Goal: Check status: Check status

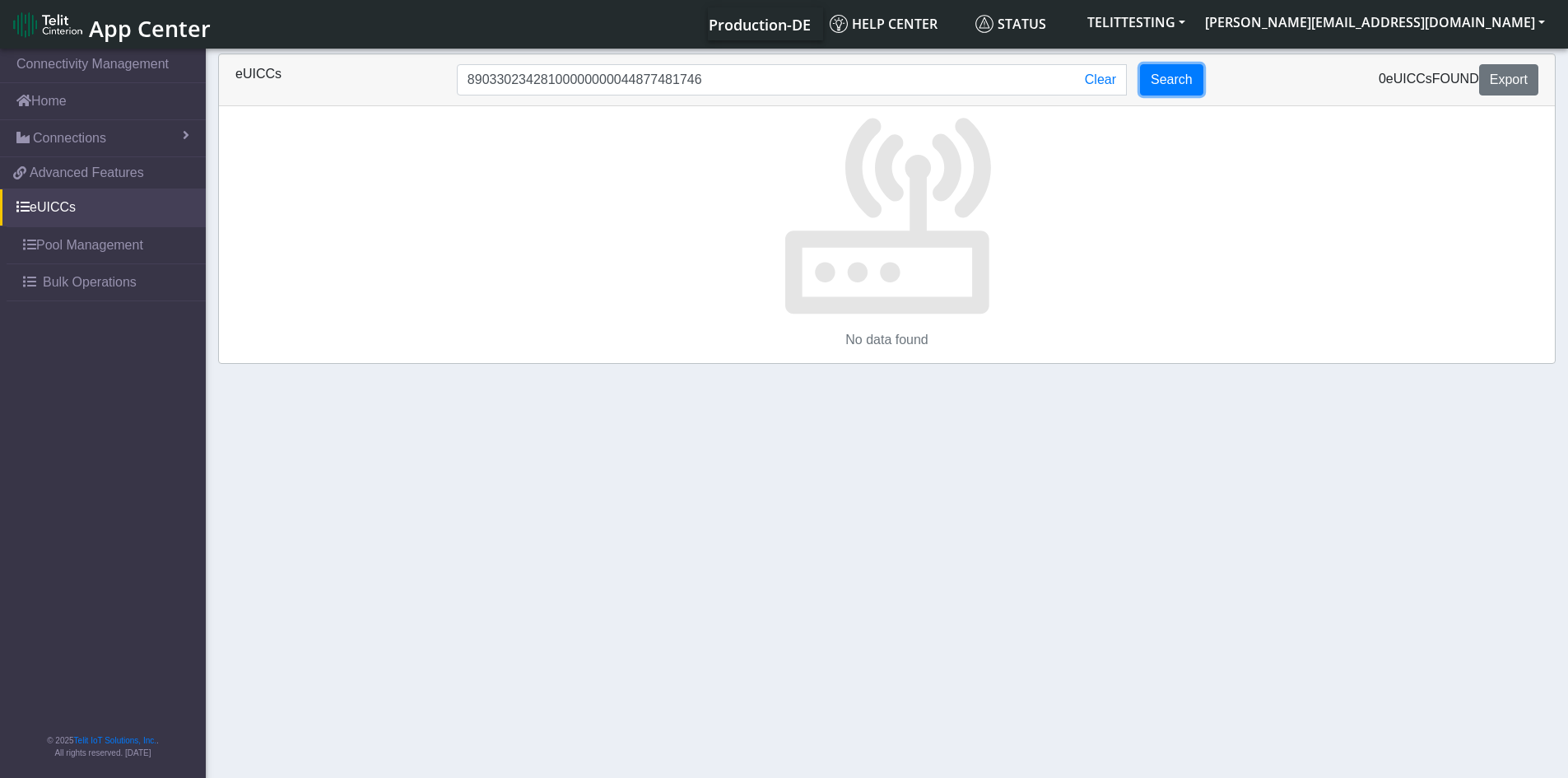
click at [1154, 81] on button "Search" at bounding box center [1171, 79] width 63 height 31
drag, startPoint x: 722, startPoint y: 74, endPoint x: 372, endPoint y: 56, distance: 350.5
click at [372, 56] on div "eUICCs 89033023428100000000044877481746 Clear Search 0 eUICCs found Export" at bounding box center [887, 80] width 1336 height 52
paste input "358151000008212857"
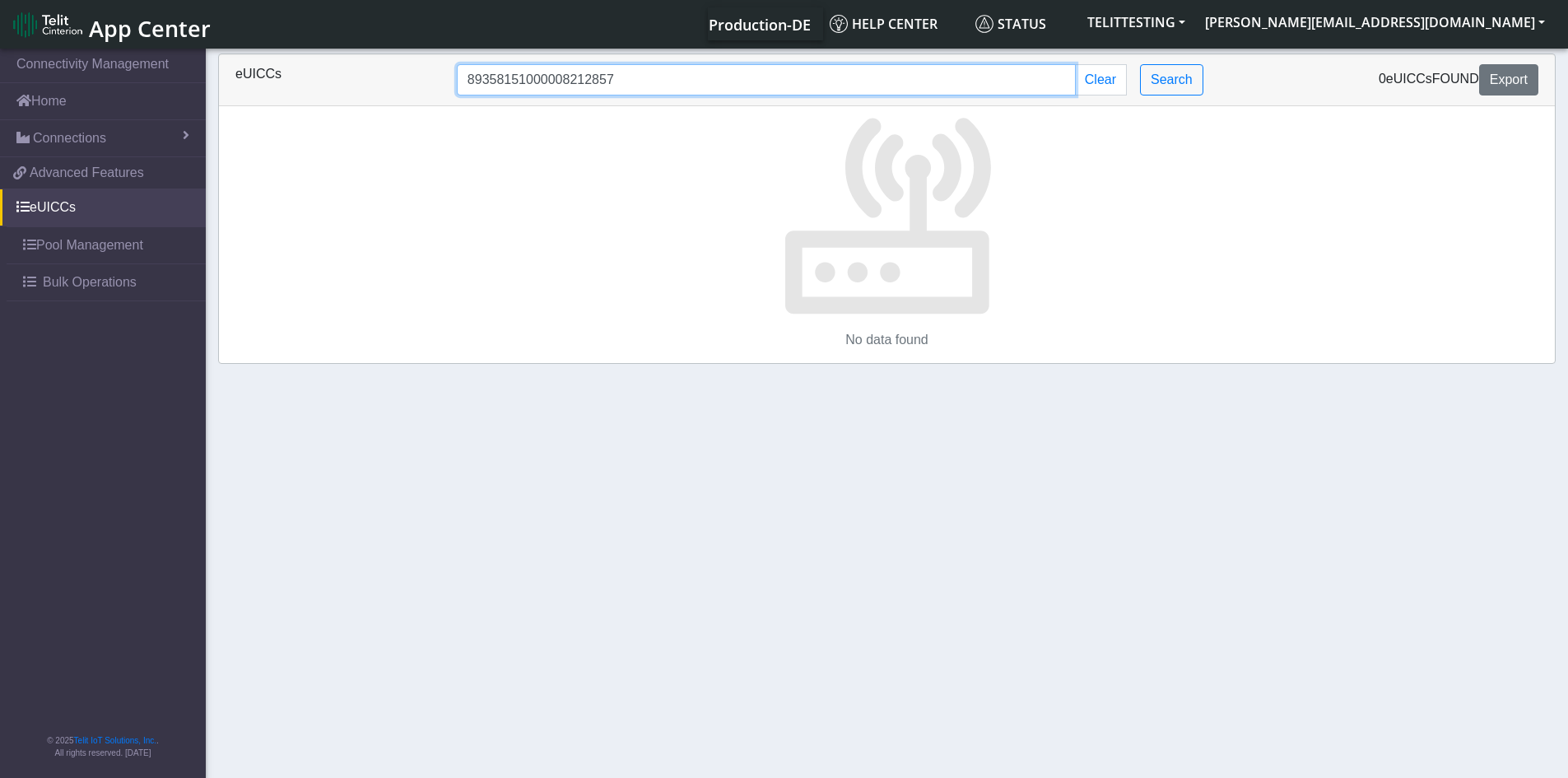
type input "89358151000008212857"
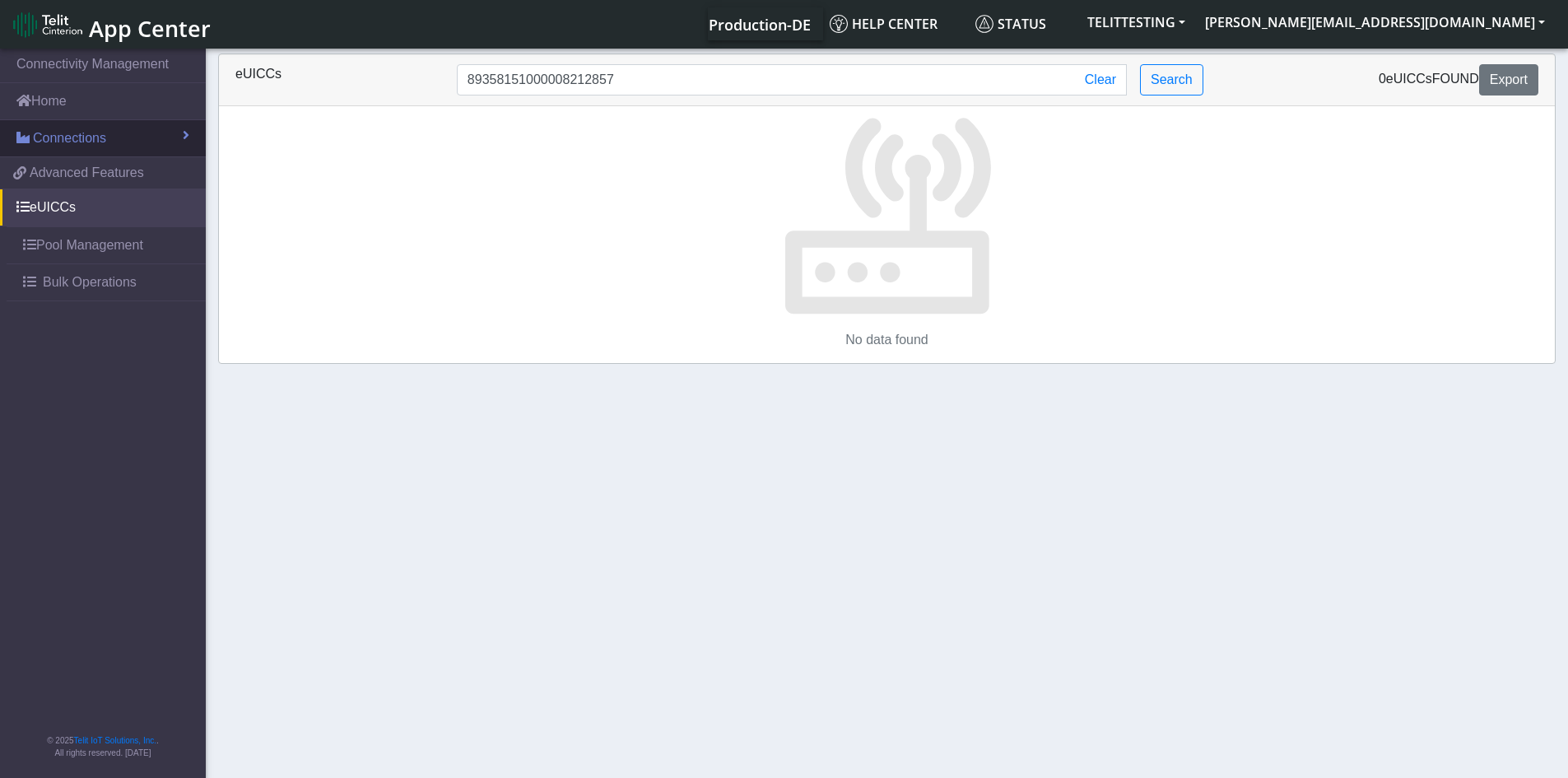
click at [88, 131] on span "Connections" at bounding box center [69, 138] width 73 height 20
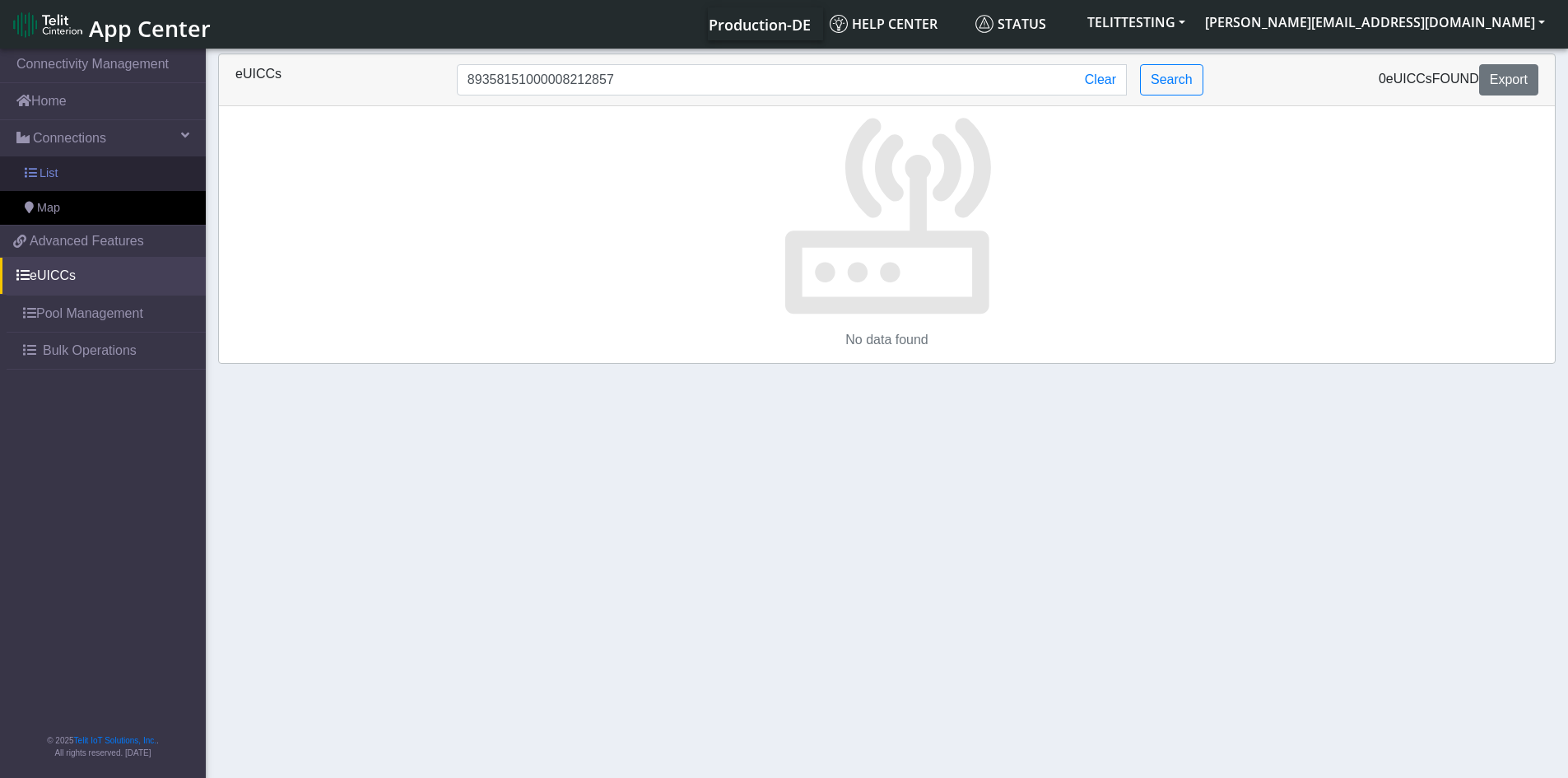
click at [69, 168] on link "List" at bounding box center [102, 174] width 206 height 35
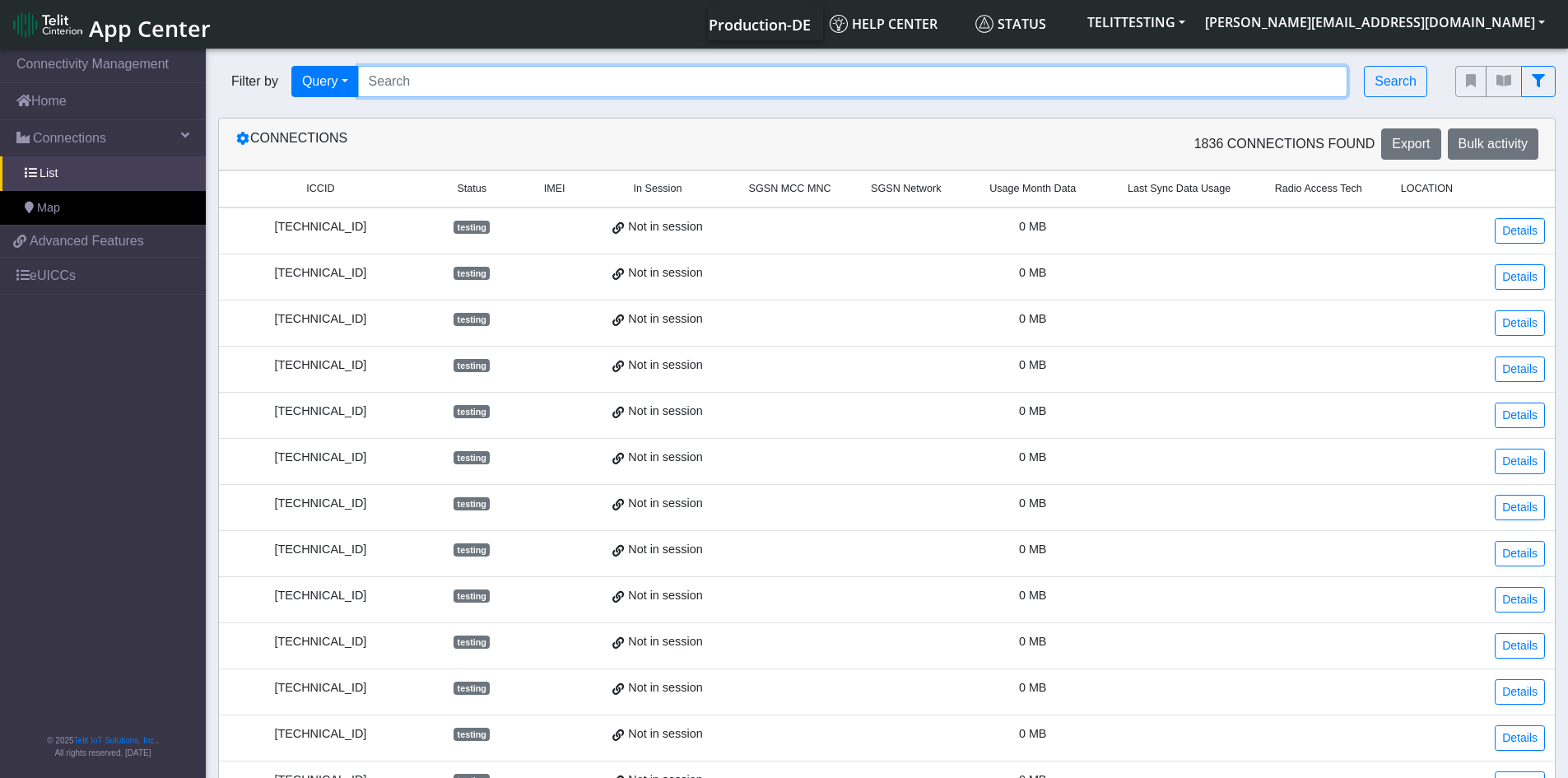
click at [566, 76] on input "Search..." at bounding box center [853, 81] width 990 height 31
paste input "89358151000008212857"
type input "89358151000008212857"
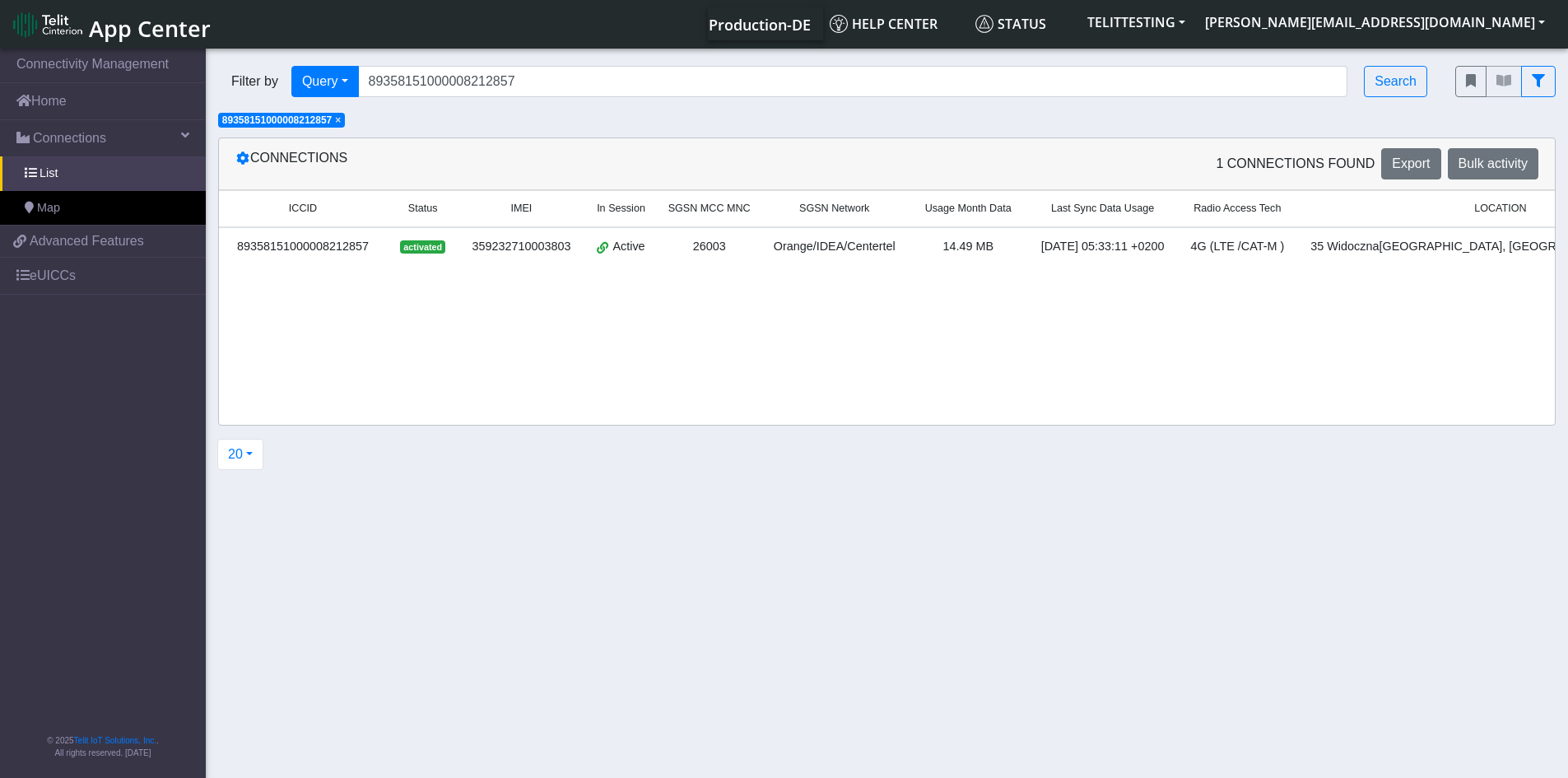
click at [321, 243] on div "89358151000008212857" at bounding box center [303, 247] width 148 height 18
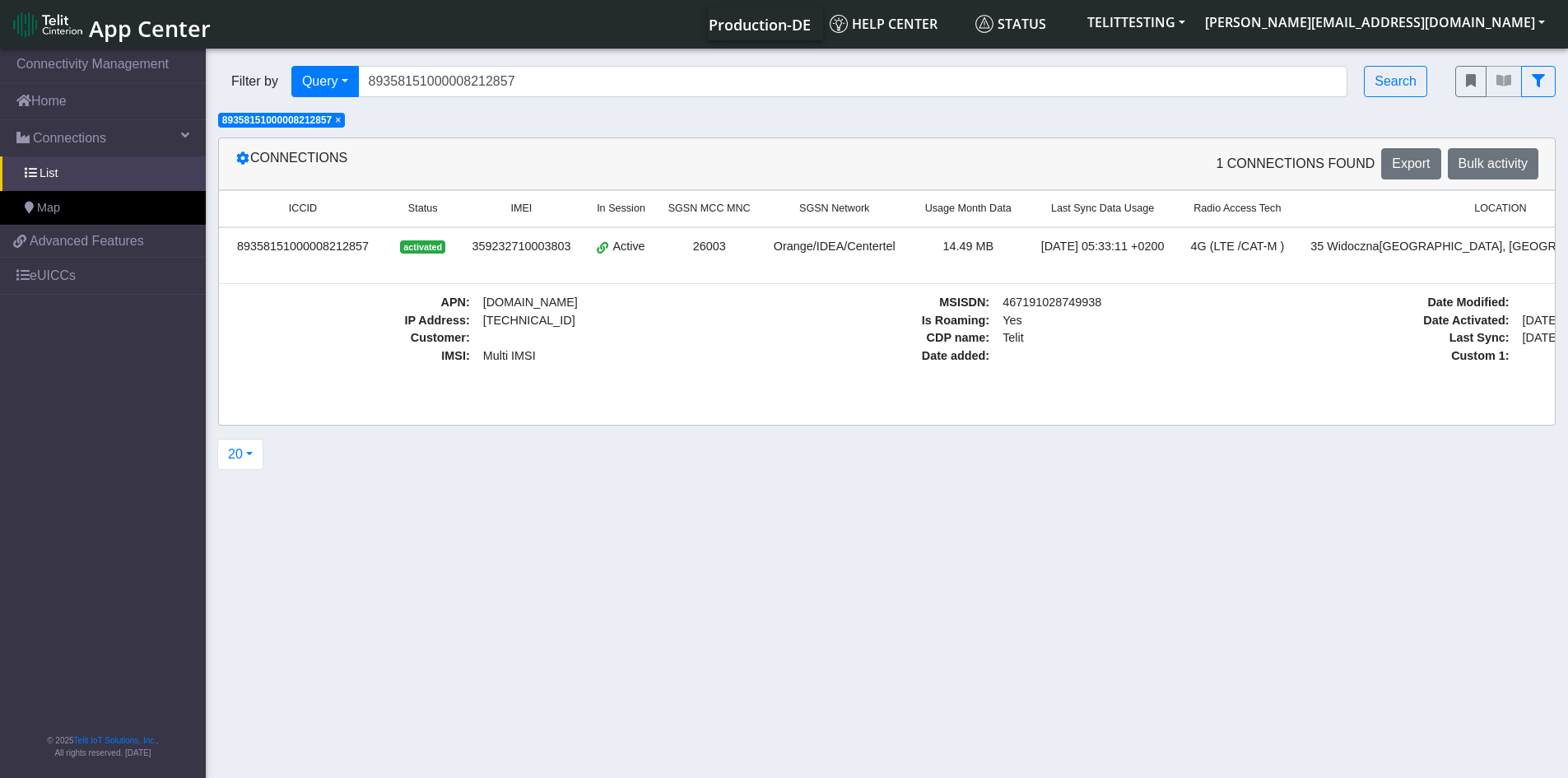
scroll to position [0, 136]
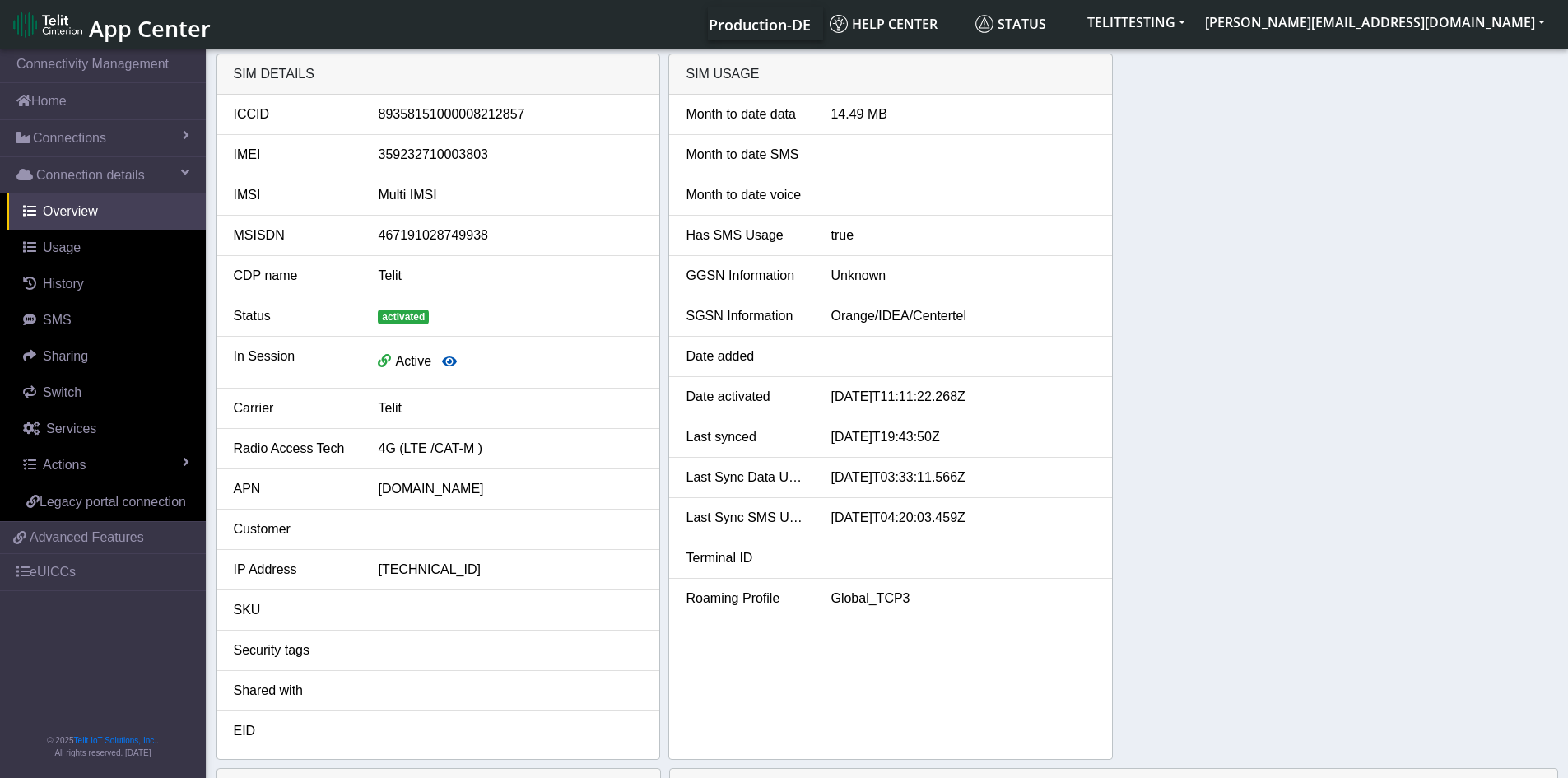
click at [450, 360] on icon "button" at bounding box center [449, 361] width 15 height 13
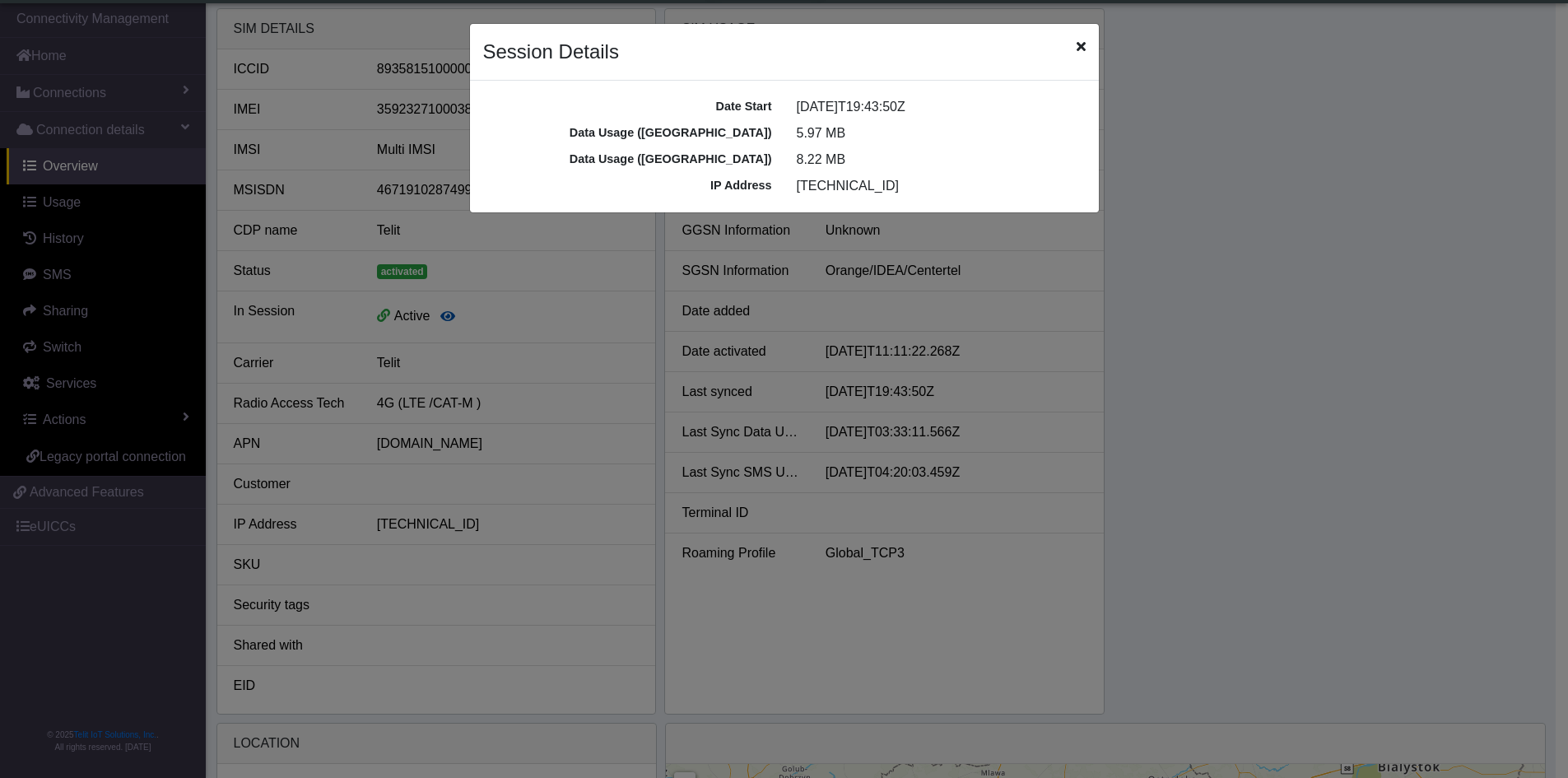
scroll to position [5, 0]
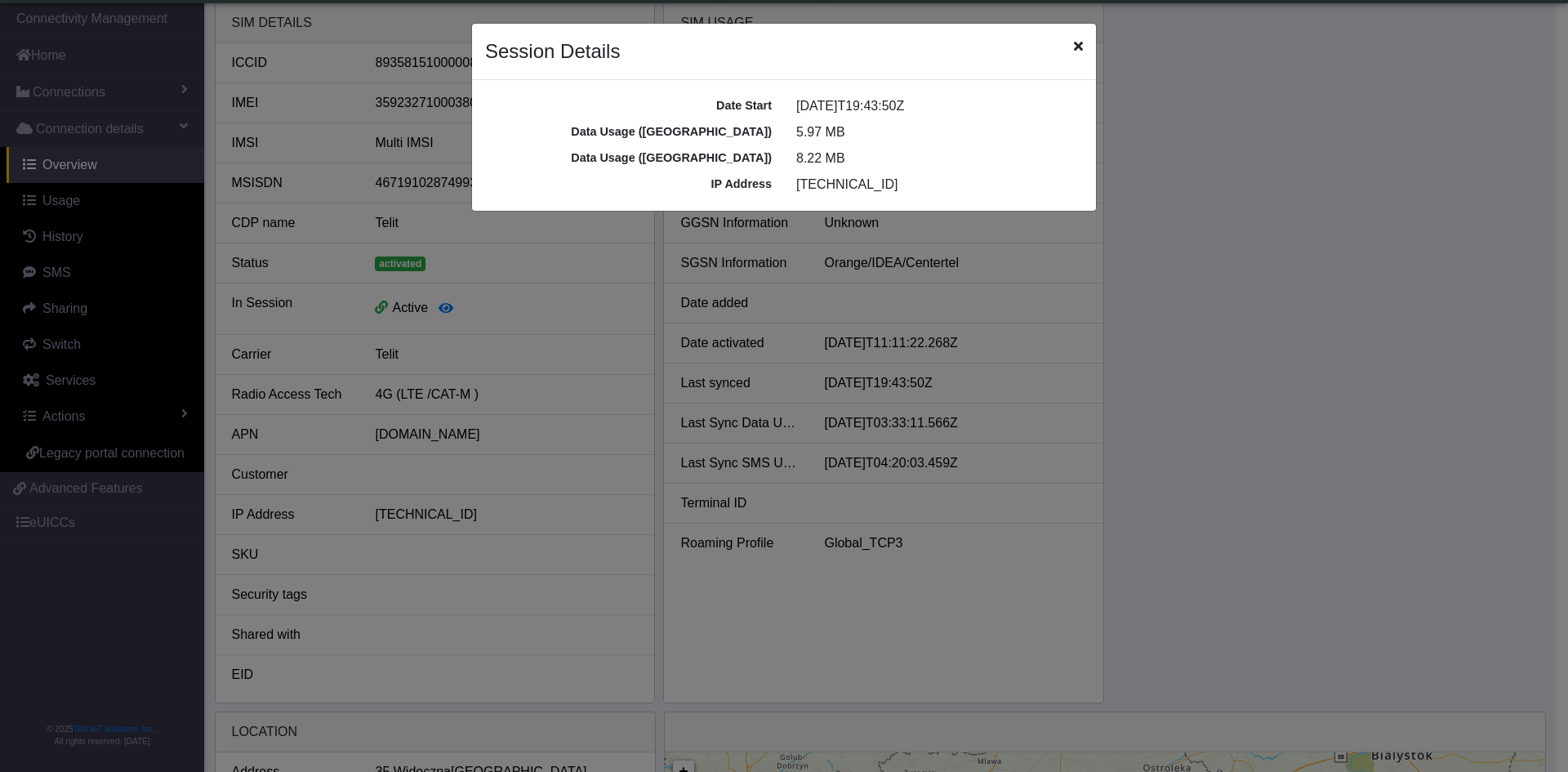
click at [1187, 260] on ngb-modal-window "Session Details Date Start 2025-10-01T19:43:50Z Data Usage (MO) 5.97 MB Data Us…" at bounding box center [784, 386] width 1568 height 772
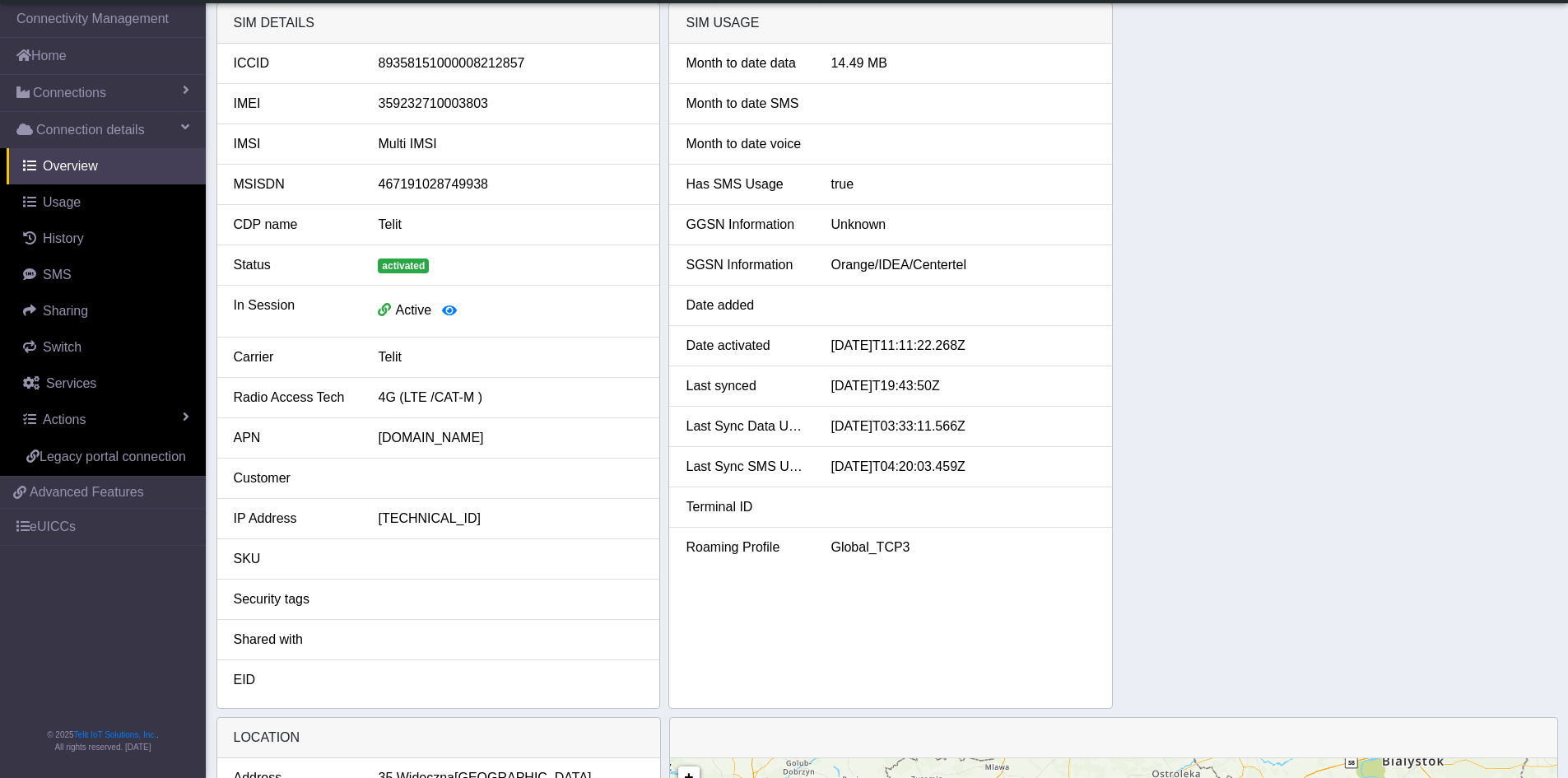
click at [1426, 471] on div "SIM details ICCID 89358151000008212857 IMEI 359232710003803 IMSI Multi IMSI MSI…" at bounding box center [887, 355] width 1342 height 706
click at [926, 443] on li "Last Sync Data Usage 2025-10-01T03:33:11.566Z" at bounding box center [890, 426] width 443 height 40
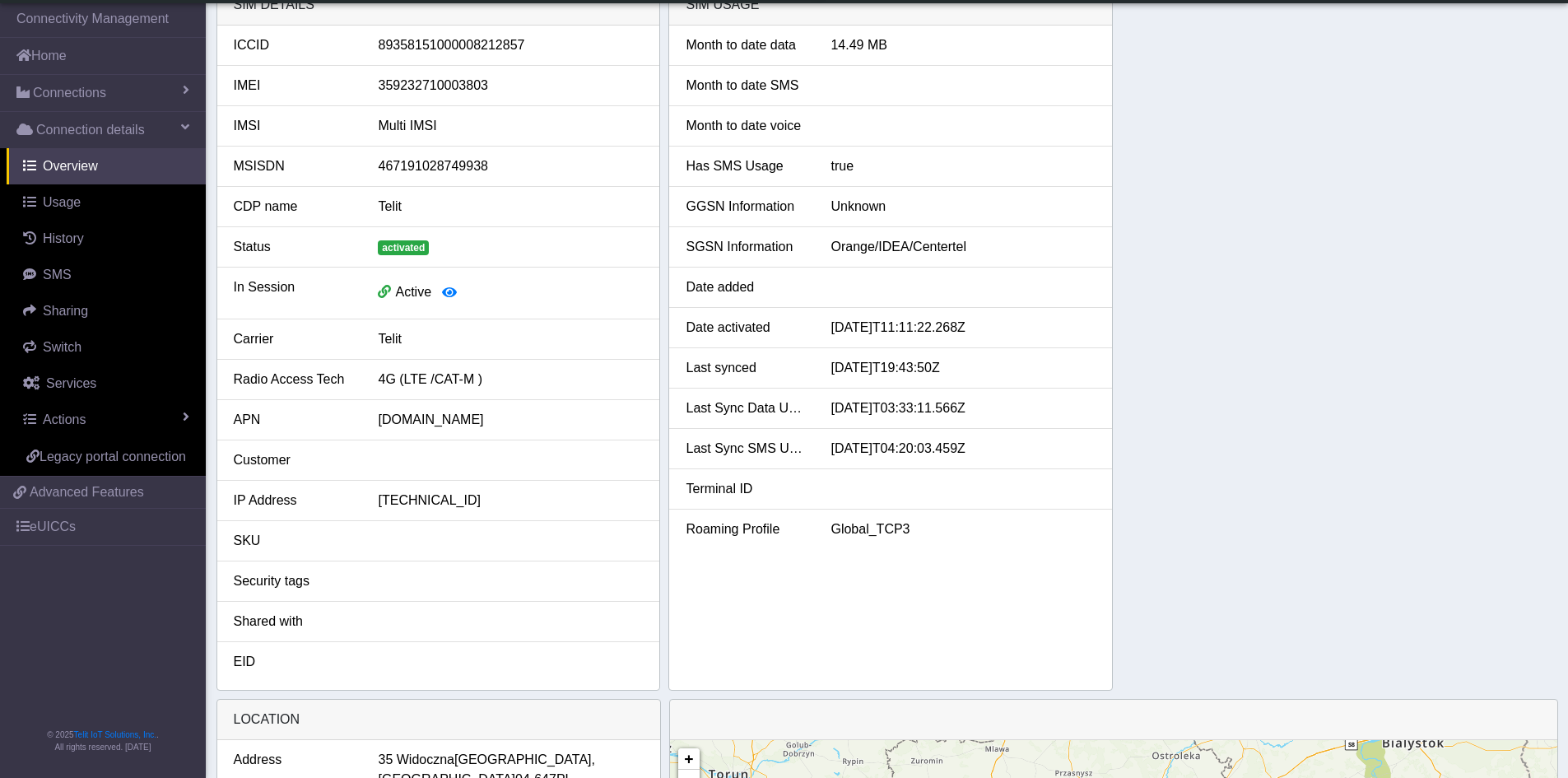
scroll to position [0, 0]
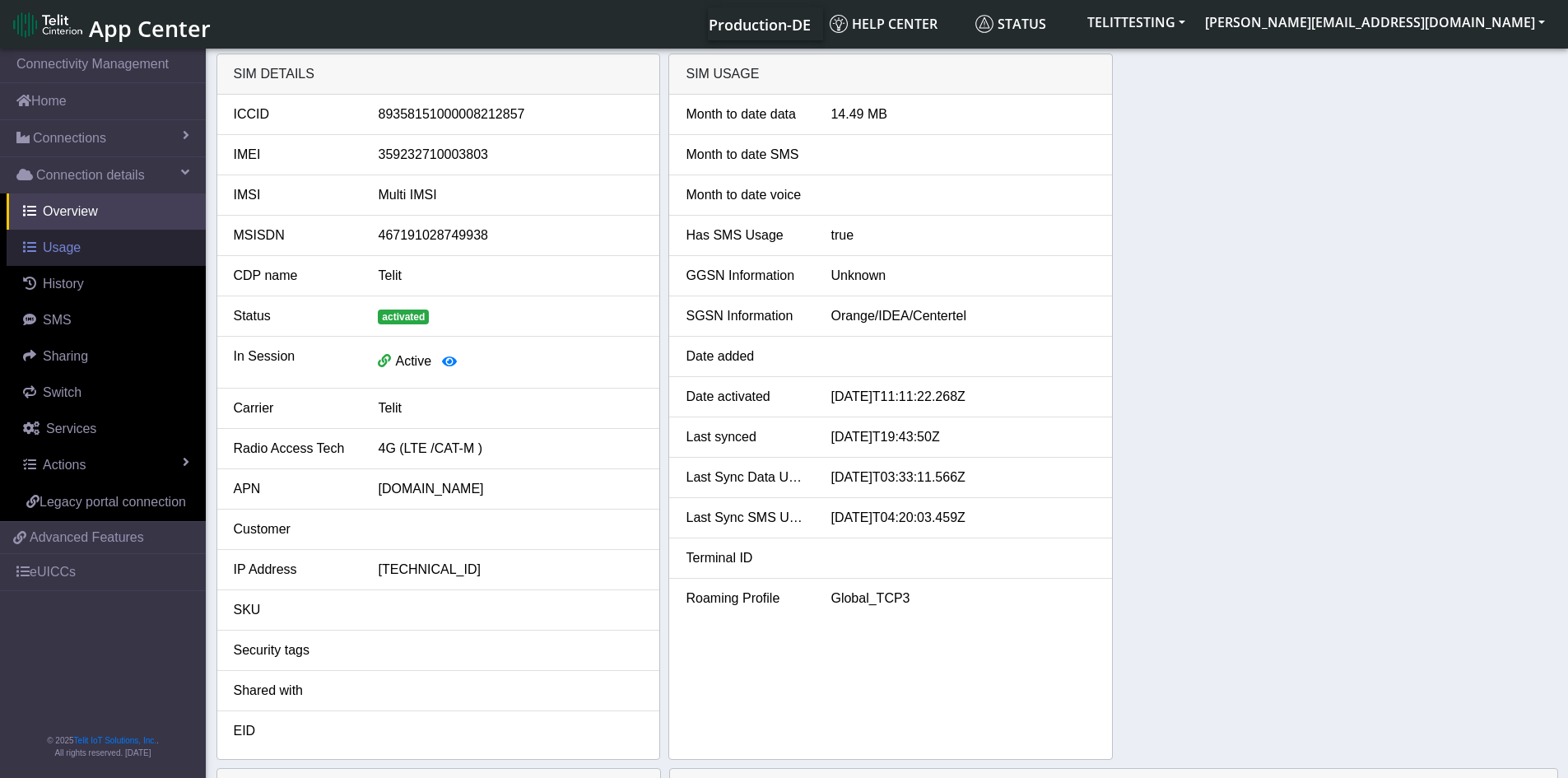
click at [65, 244] on span "Usage" at bounding box center [61, 247] width 38 height 14
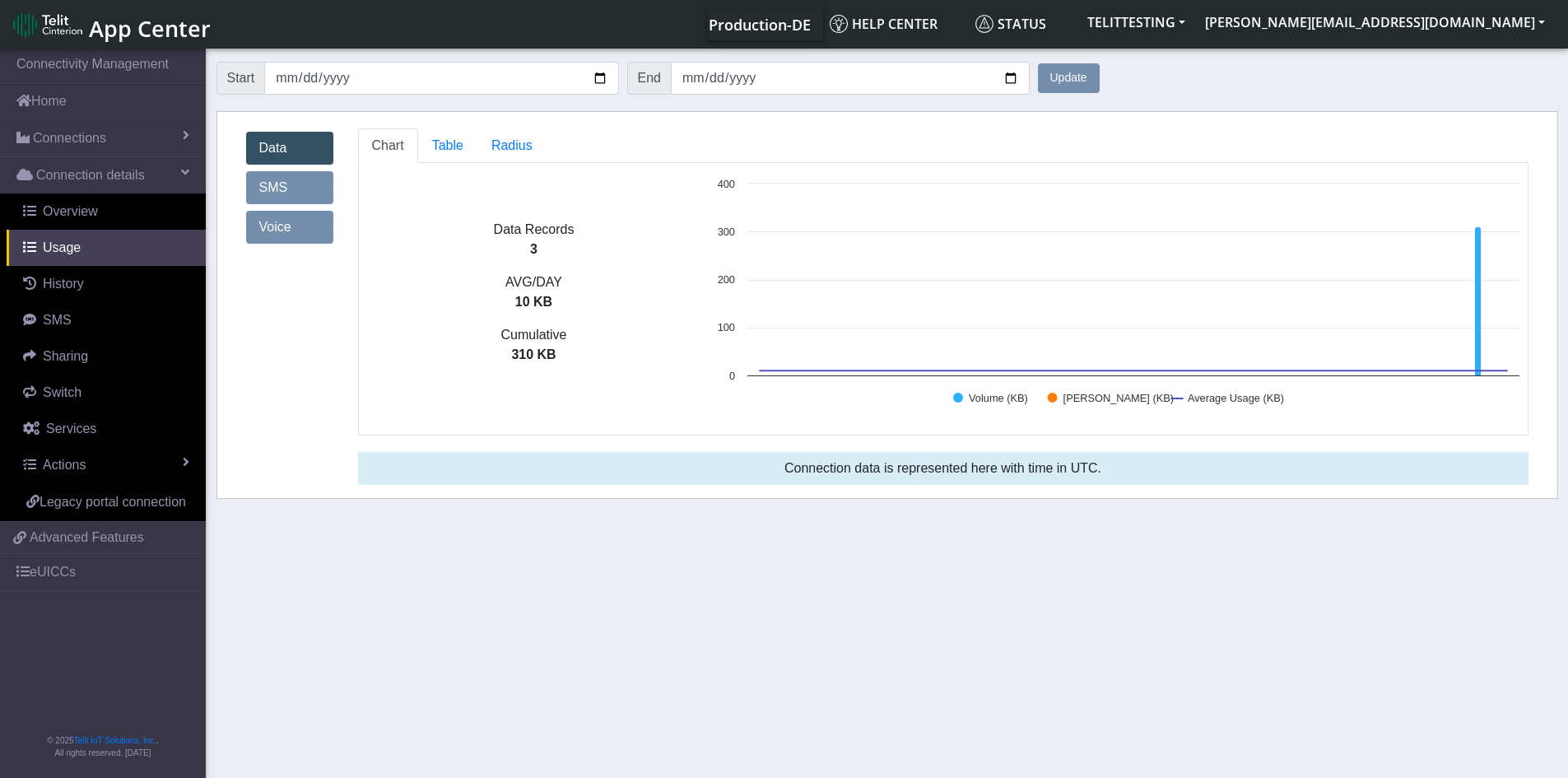
click at [287, 227] on link "Voice" at bounding box center [289, 227] width 87 height 33
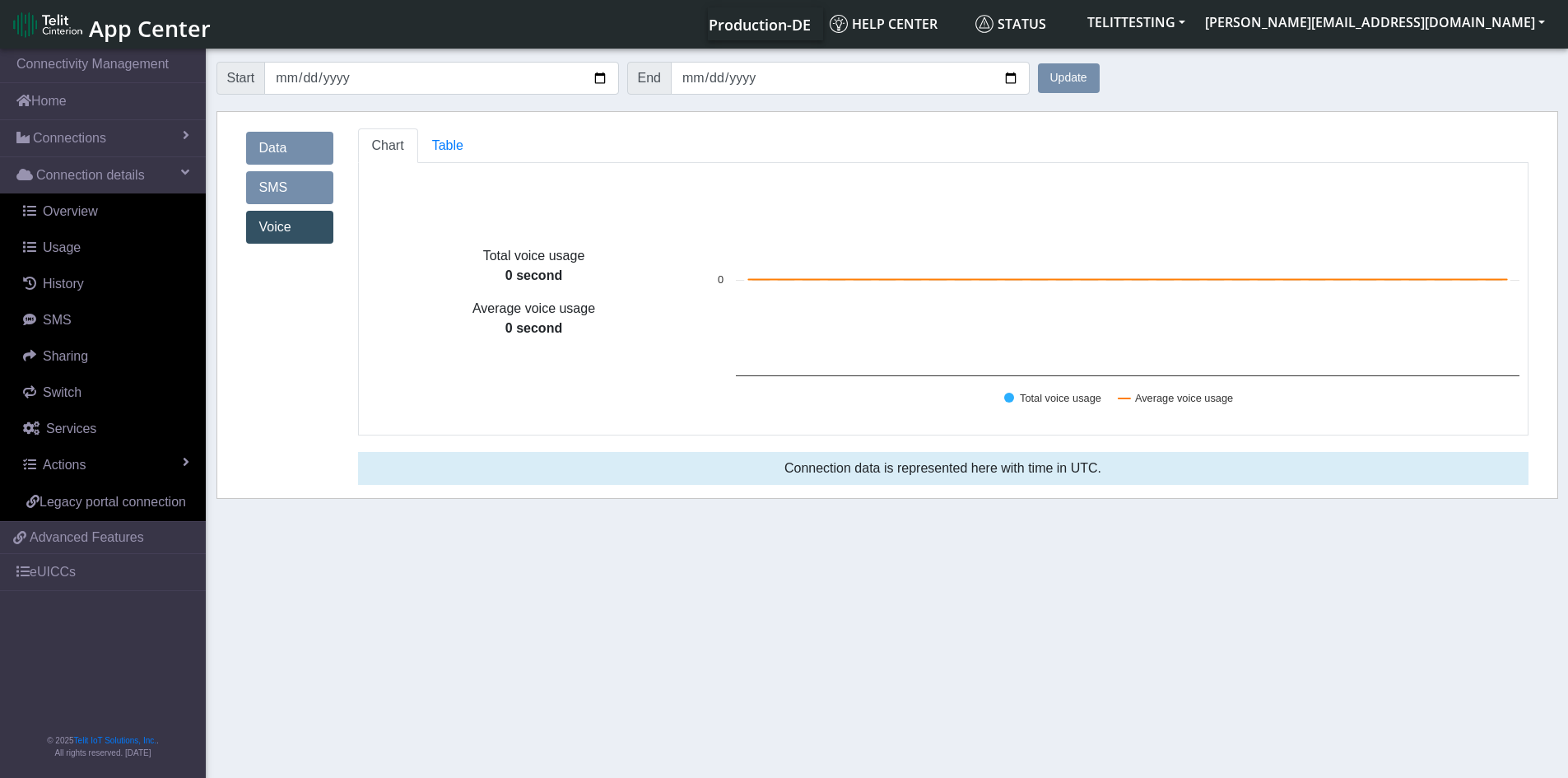
click at [276, 185] on link "SMS" at bounding box center [289, 187] width 87 height 33
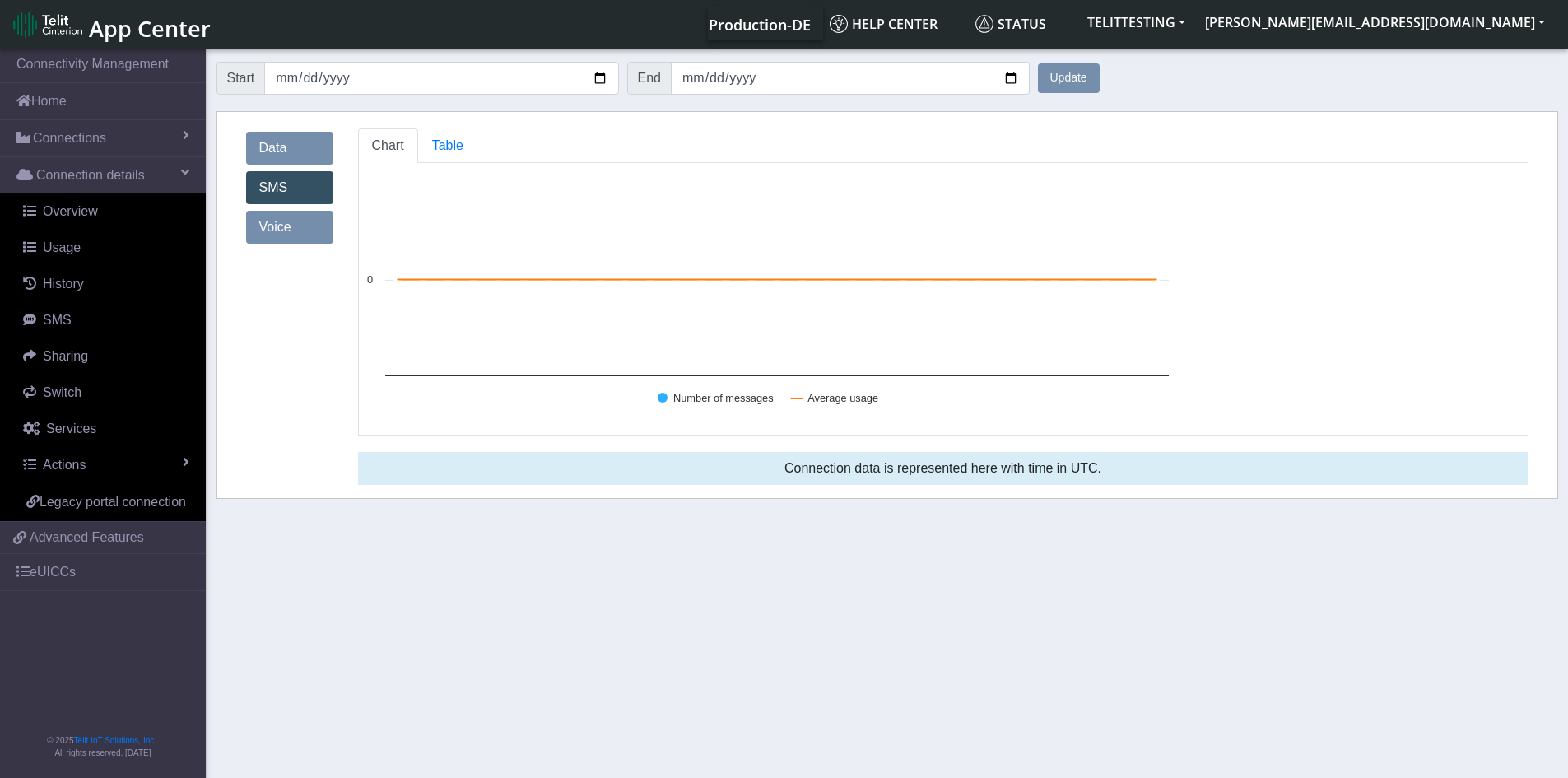
click at [285, 142] on link "Data" at bounding box center [289, 148] width 87 height 33
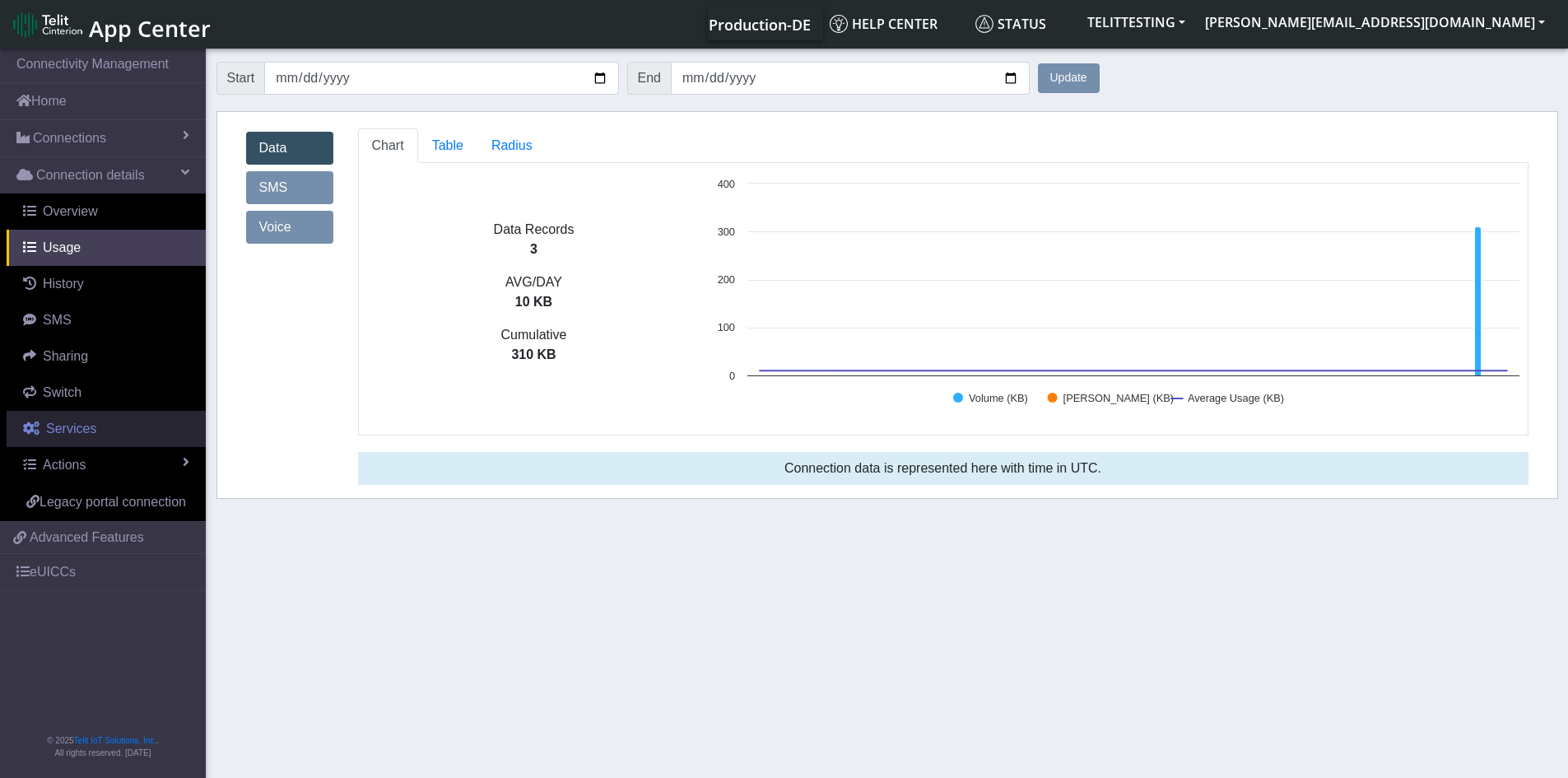
click at [77, 425] on span "Services" at bounding box center [71, 428] width 50 height 14
select select "2: 6"
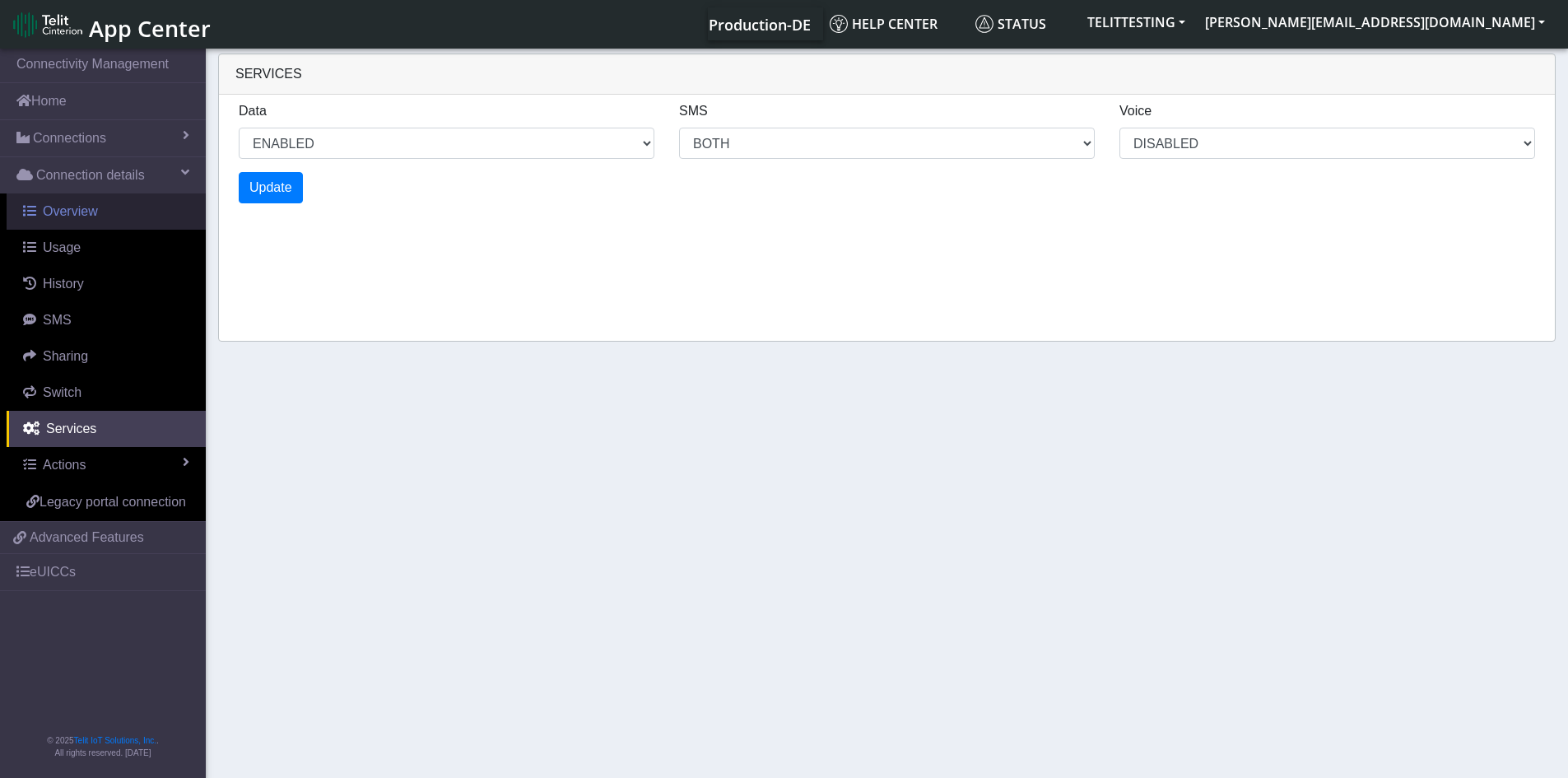
click at [77, 212] on span "Overview" at bounding box center [70, 211] width 55 height 14
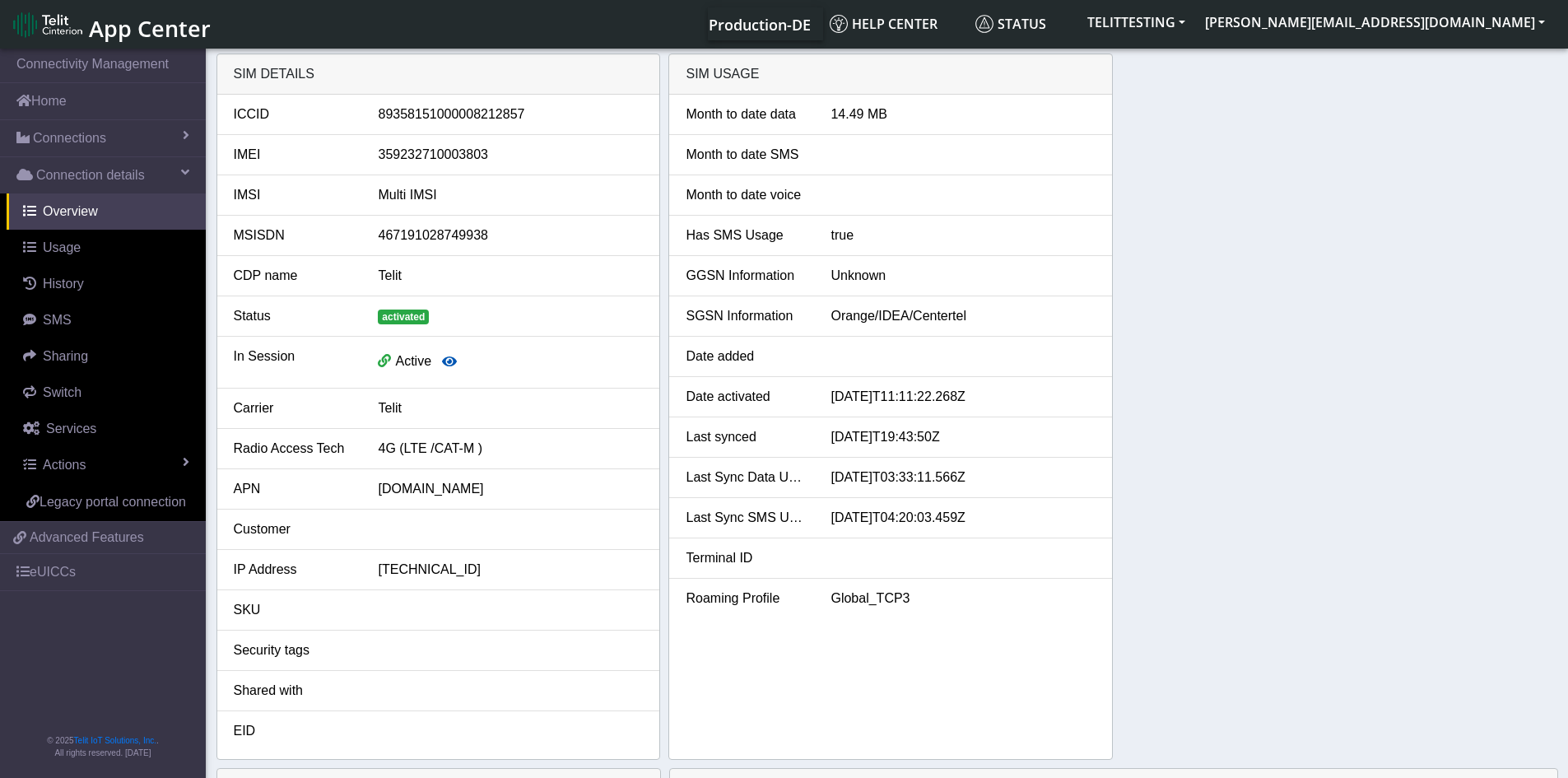
click at [447, 362] on icon "button" at bounding box center [449, 361] width 15 height 13
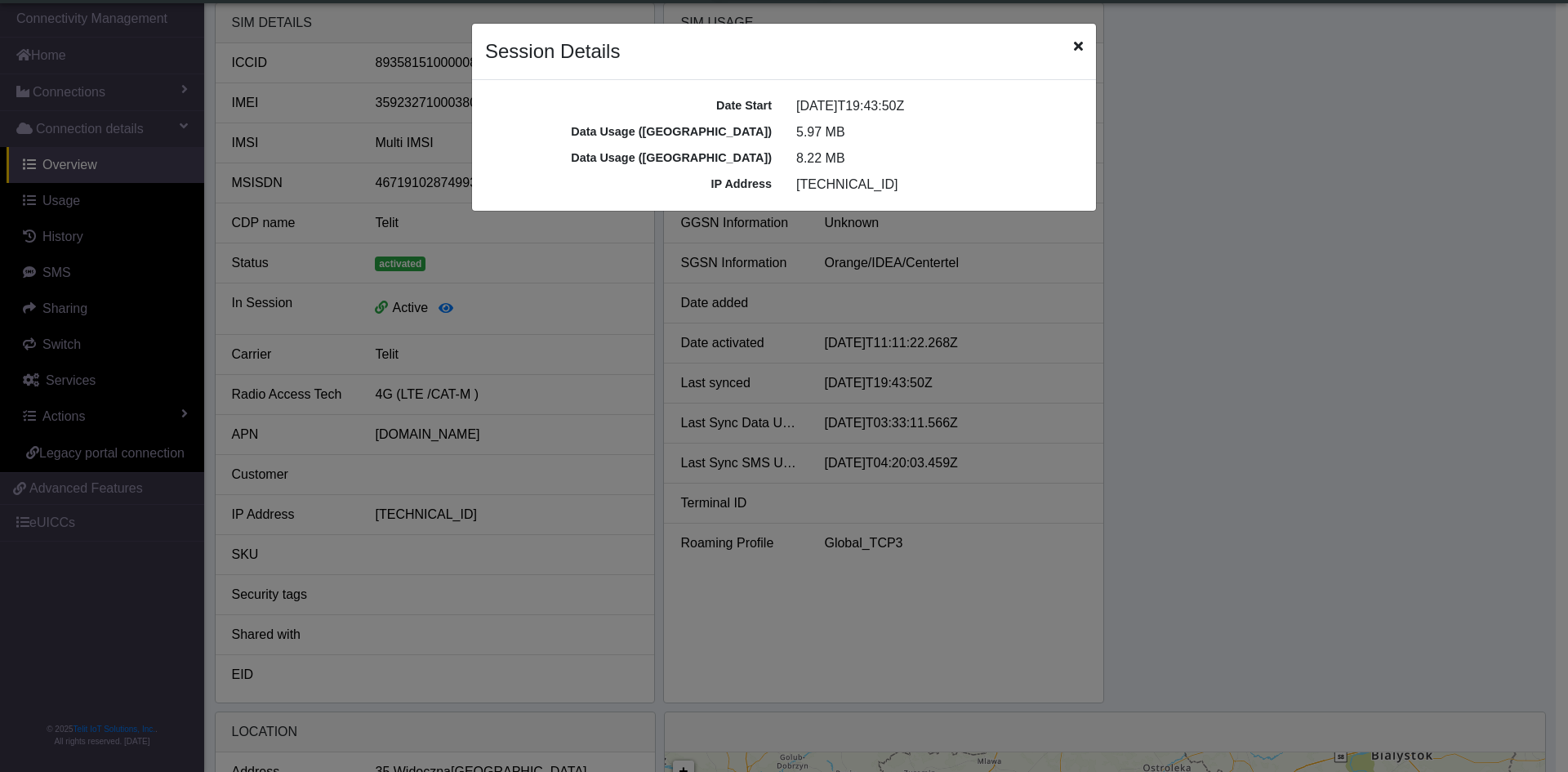
click at [1074, 52] on div "Session Details" at bounding box center [784, 52] width 624 height 57
click at [1078, 46] on icon "Close" at bounding box center [1079, 45] width 9 height 13
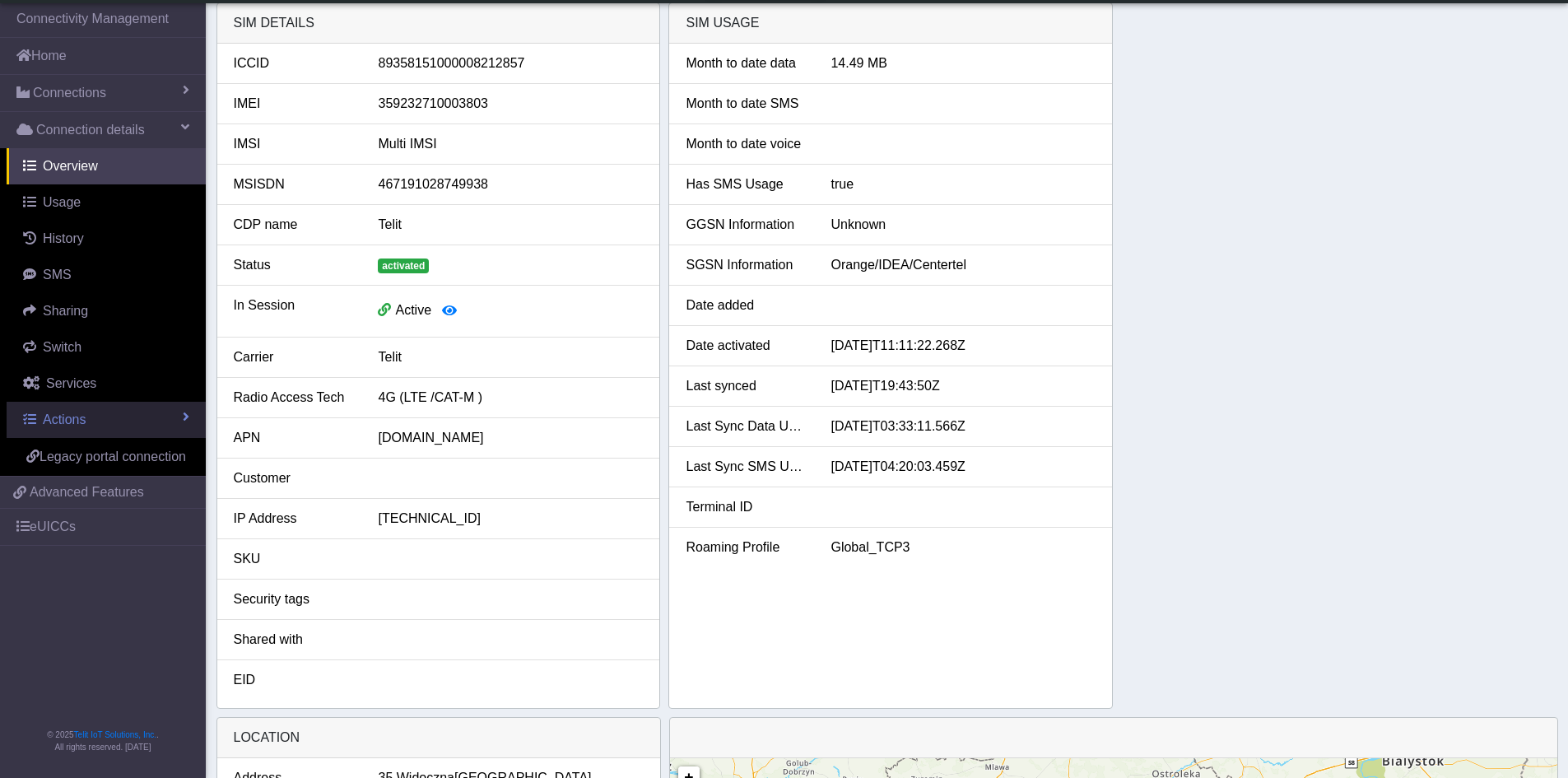
click at [65, 413] on span "Actions" at bounding box center [64, 419] width 43 height 14
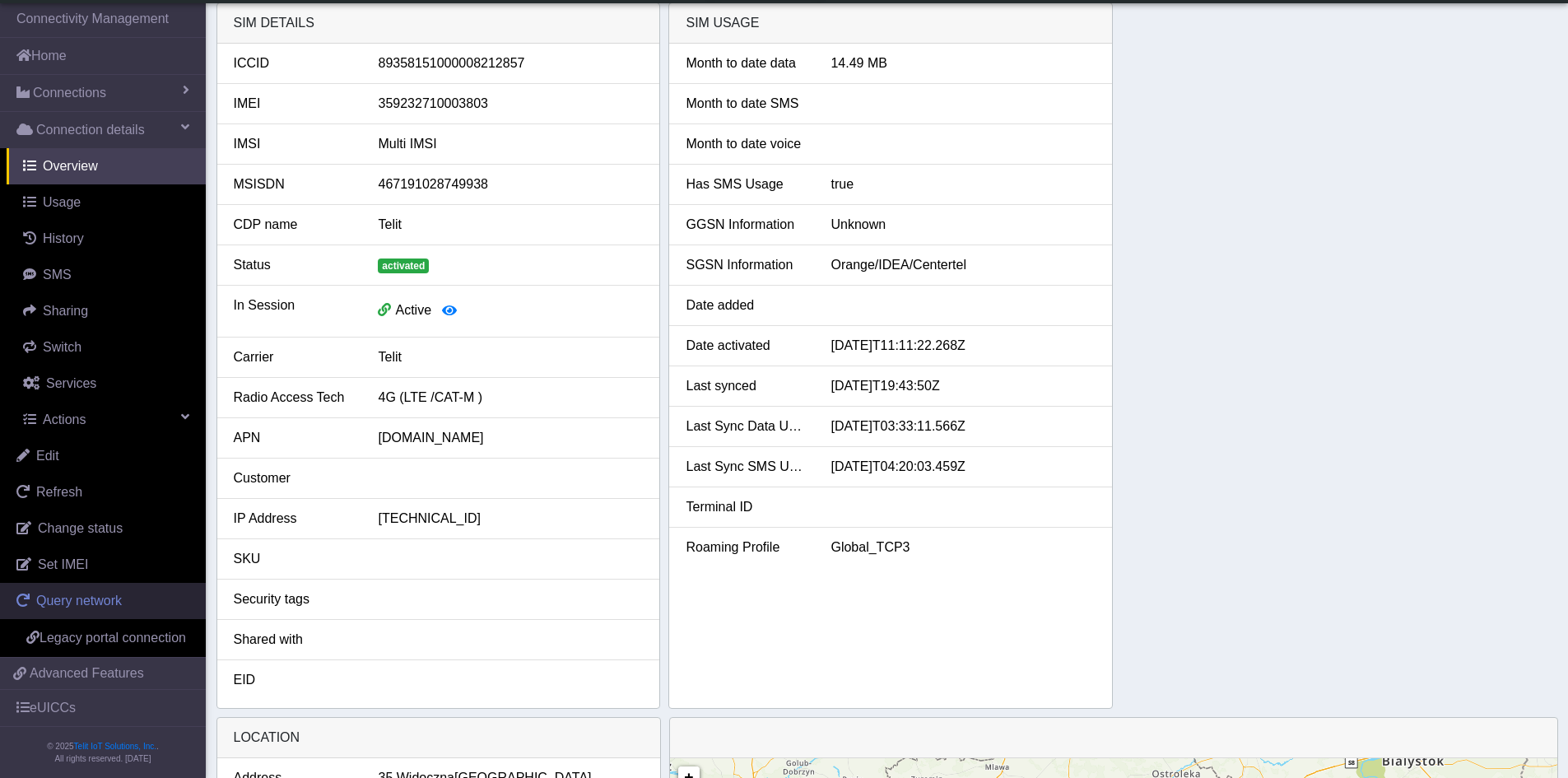
click at [77, 602] on span "Query network" at bounding box center [79, 600] width 85 height 14
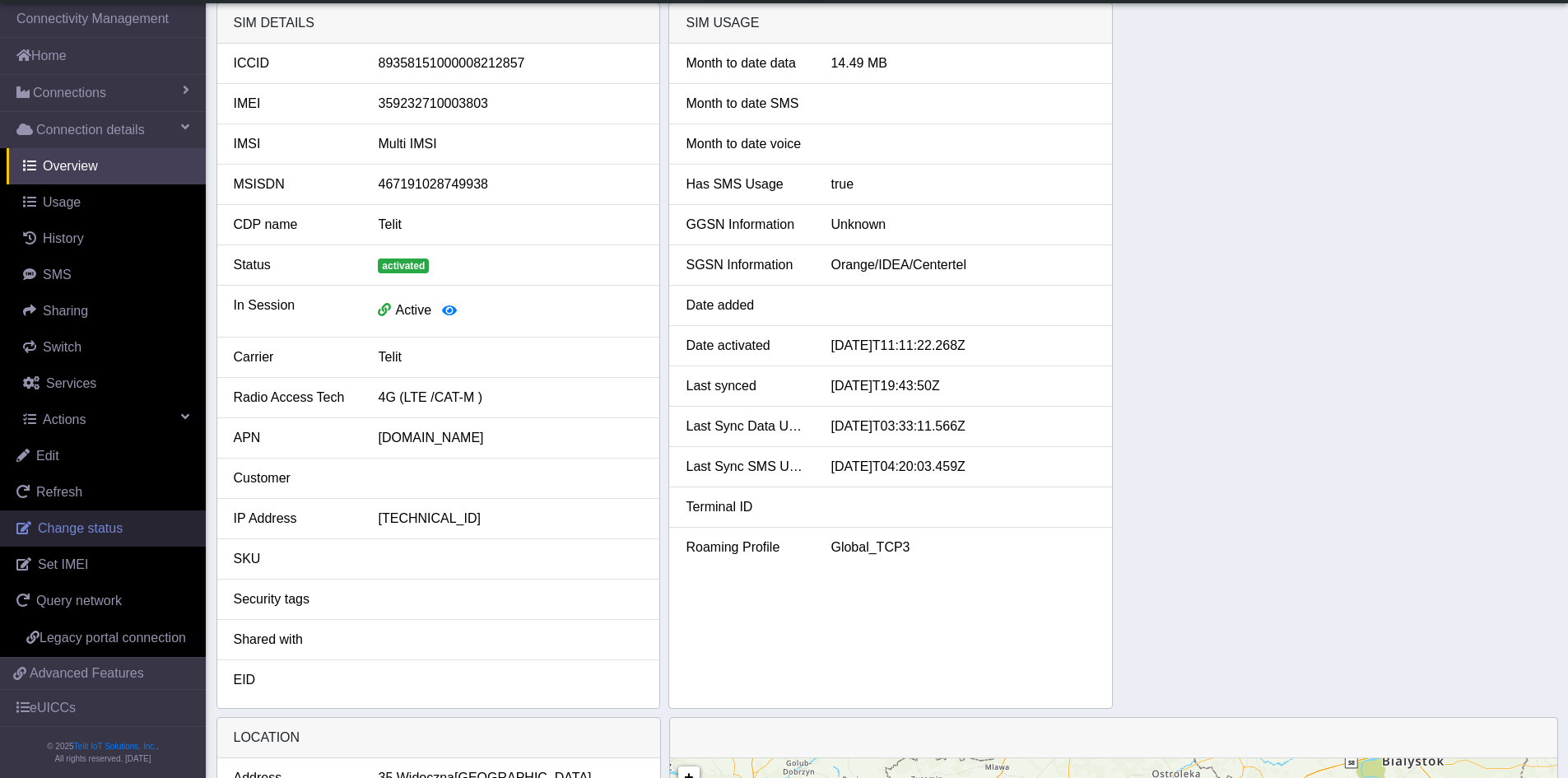
click at [96, 523] on span "Change status" at bounding box center [80, 528] width 85 height 14
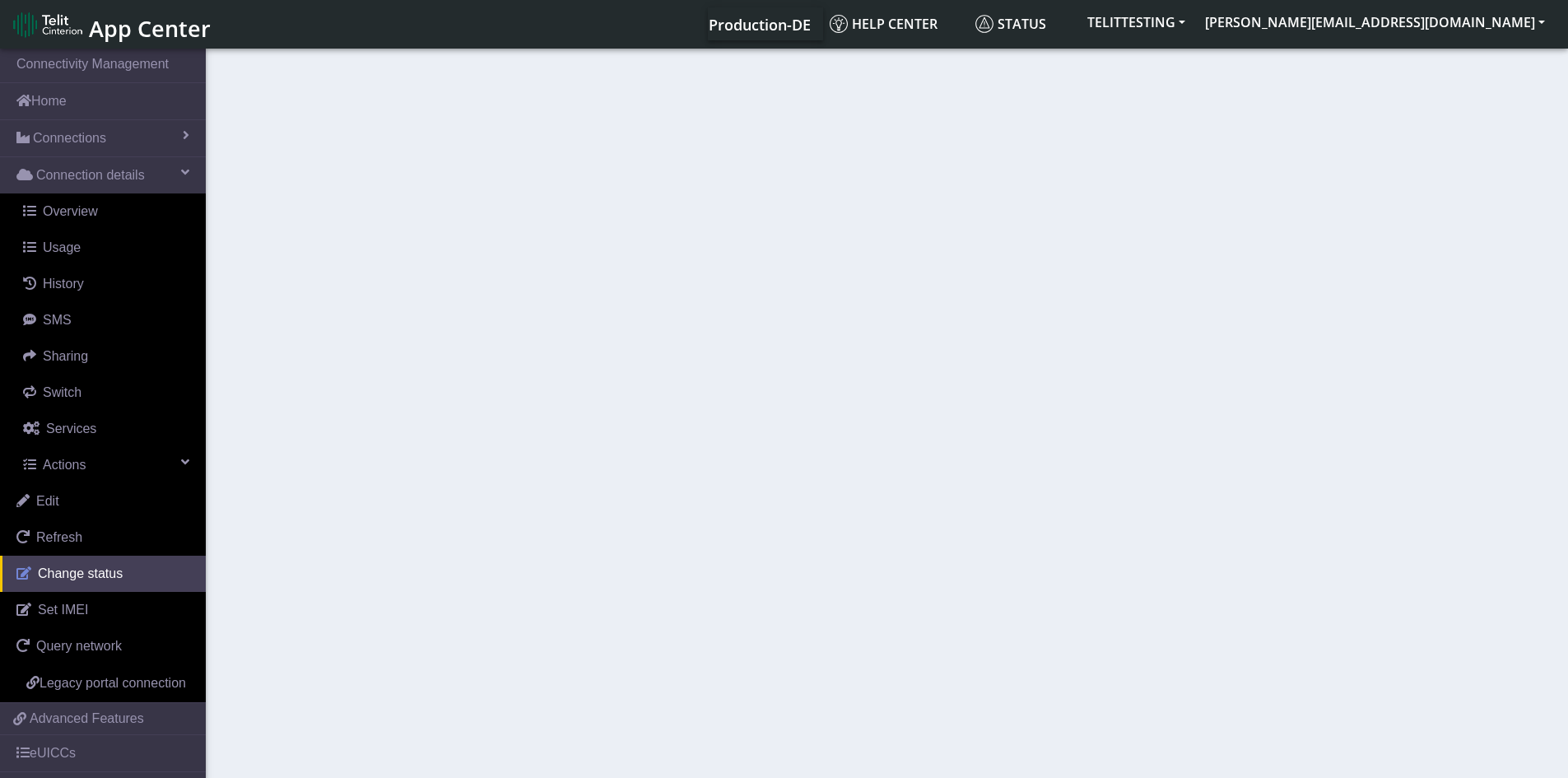
select select "activated"
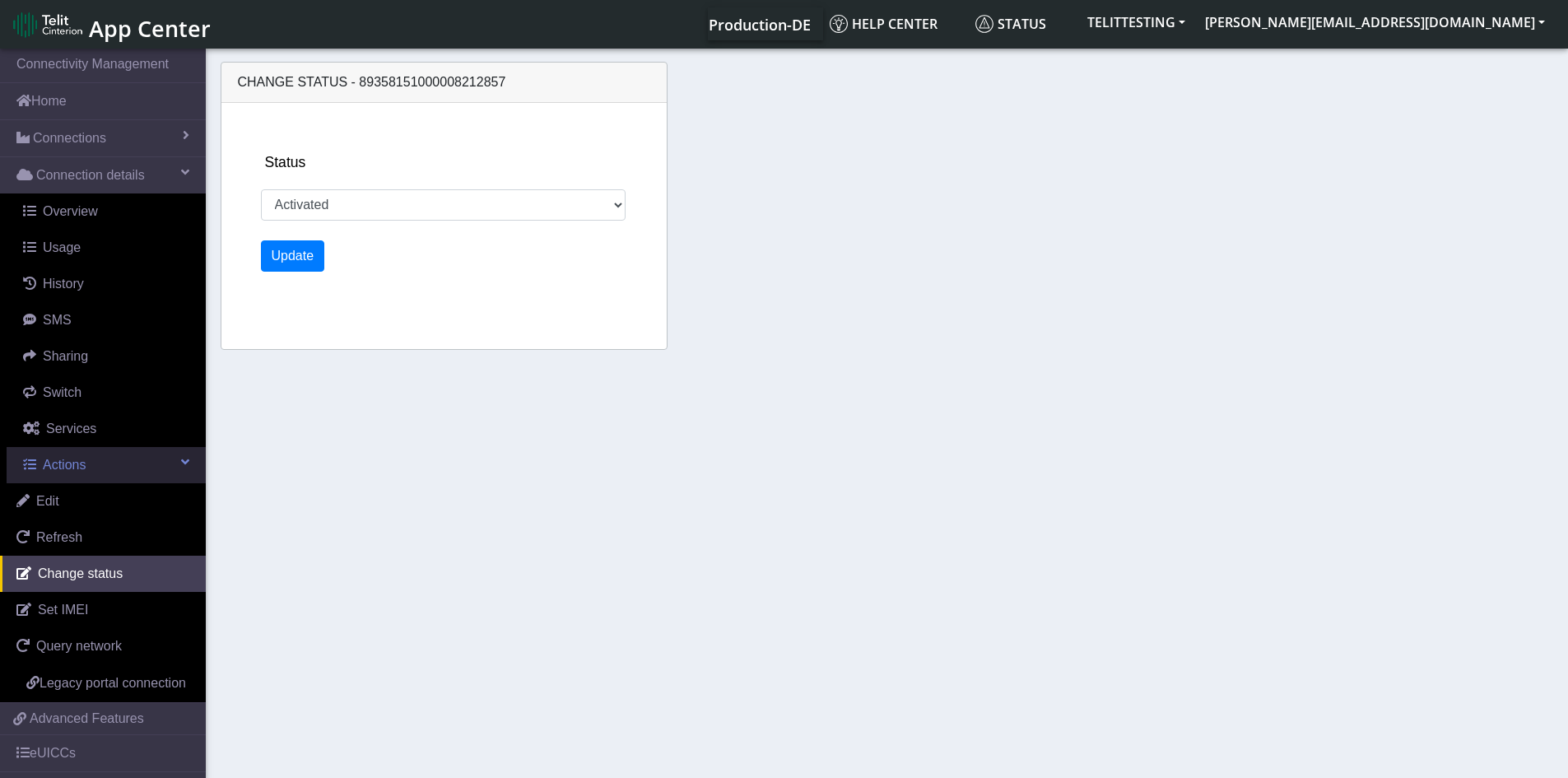
click at [78, 462] on span "Actions" at bounding box center [64, 465] width 43 height 14
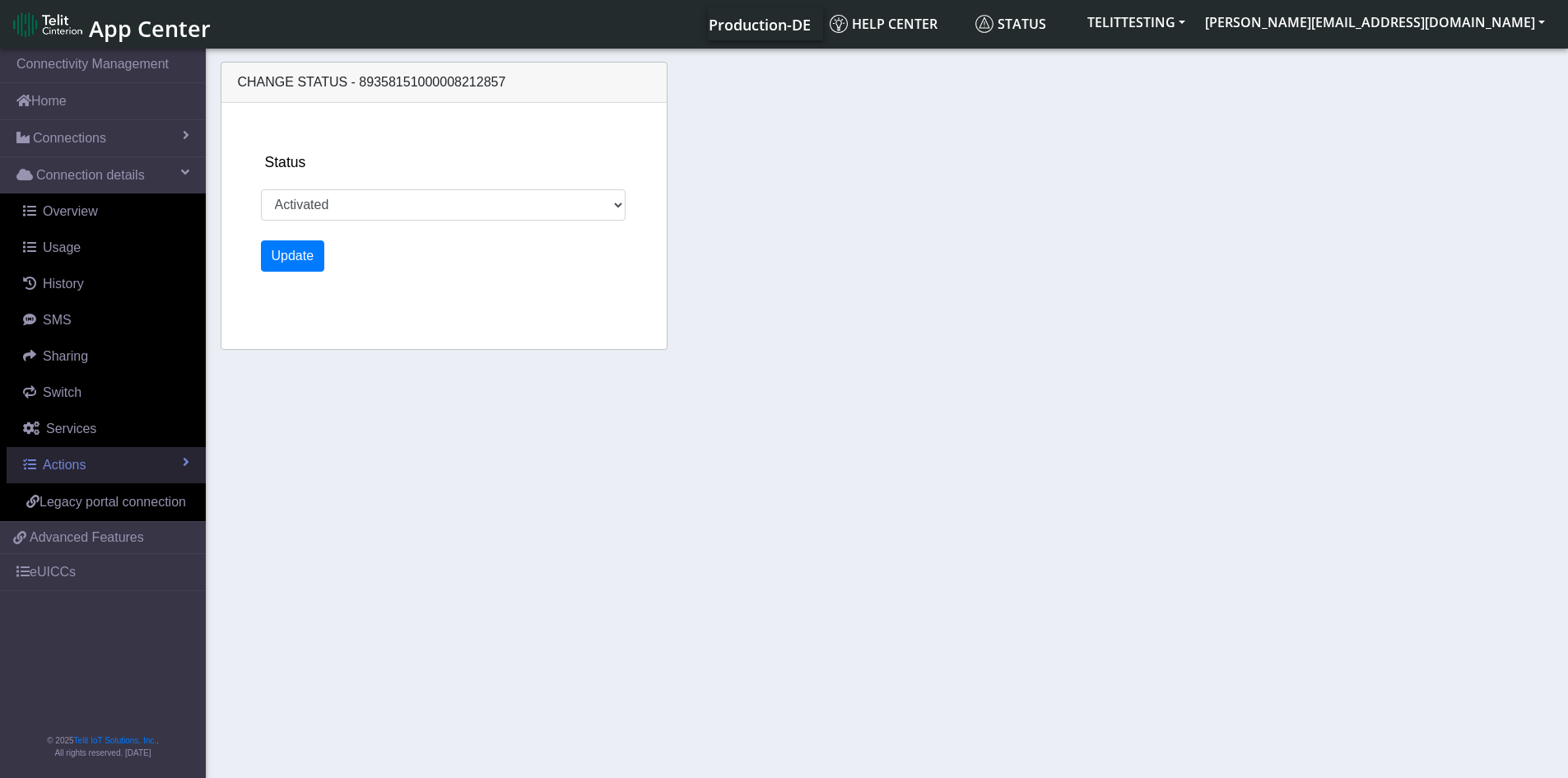
click at [78, 462] on span "Actions" at bounding box center [64, 465] width 43 height 14
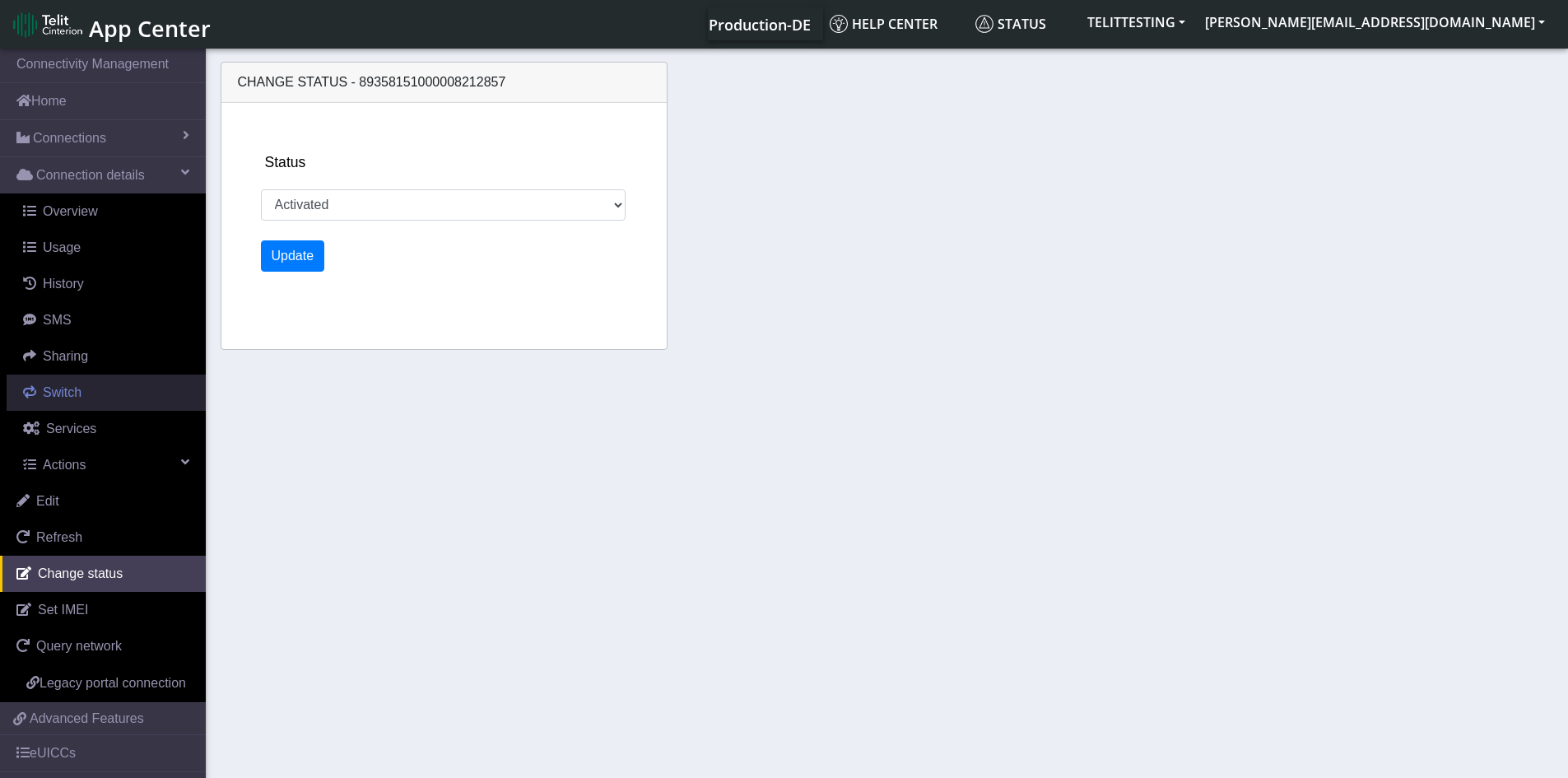
click at [75, 398] on span "Switch" at bounding box center [61, 393] width 38 height 14
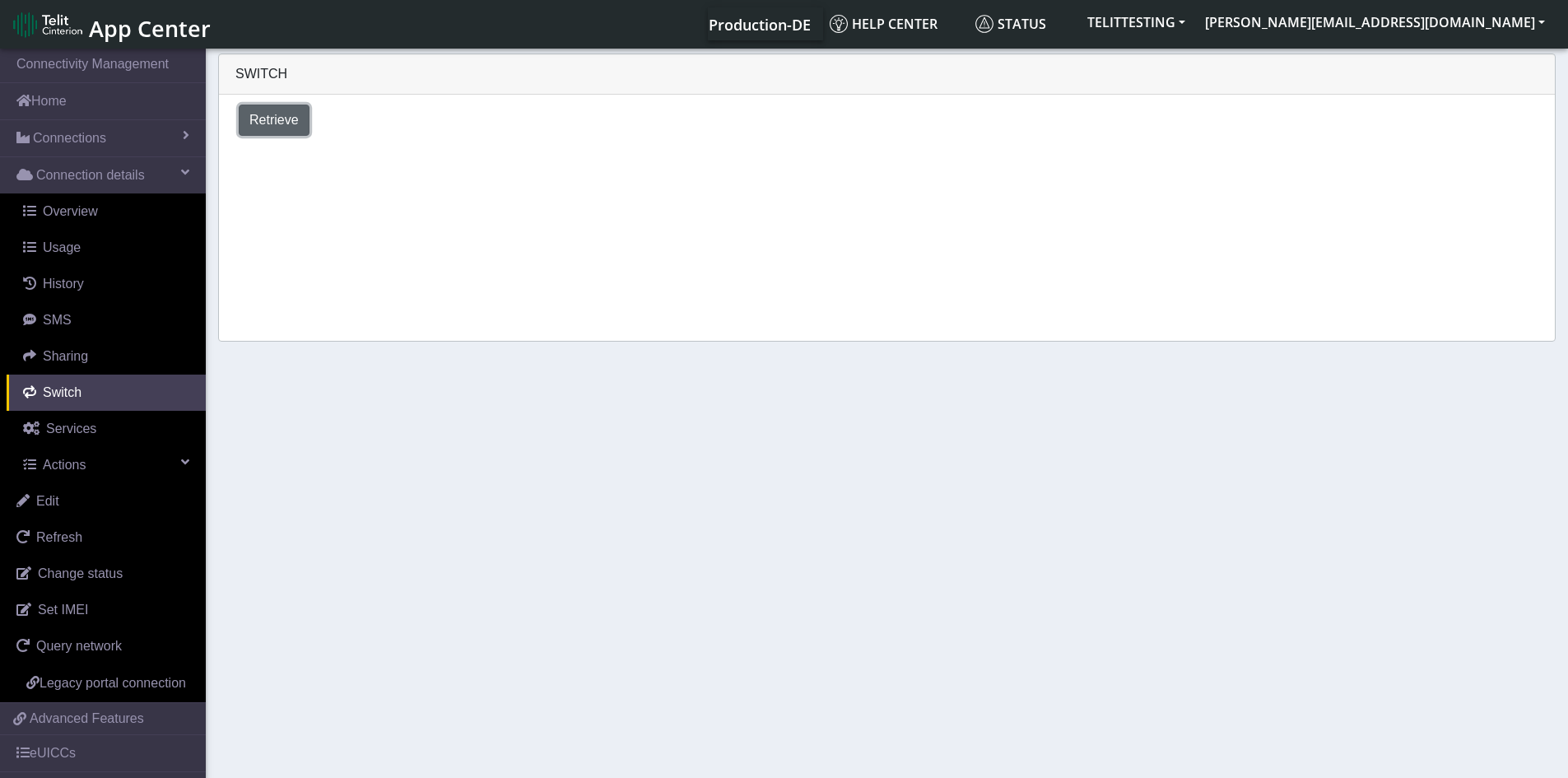
click at [280, 121] on span "Retrieve" at bounding box center [273, 120] width 49 height 14
select select "Poland"
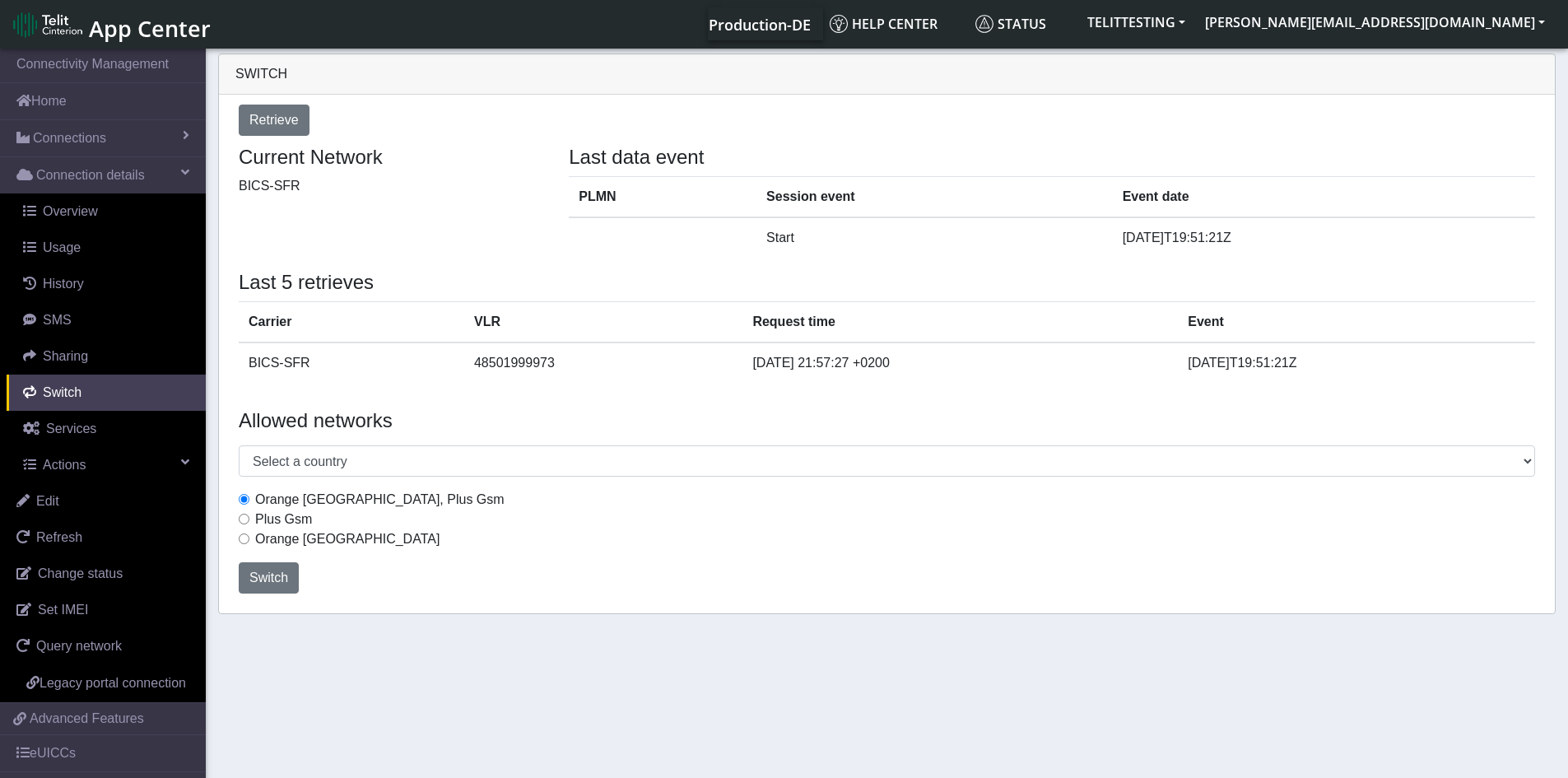
click at [888, 503] on div "Orange Poland, Plus Gsm" at bounding box center [887, 499] width 1296 height 20
click at [76, 351] on span "Sharing" at bounding box center [65, 356] width 45 height 14
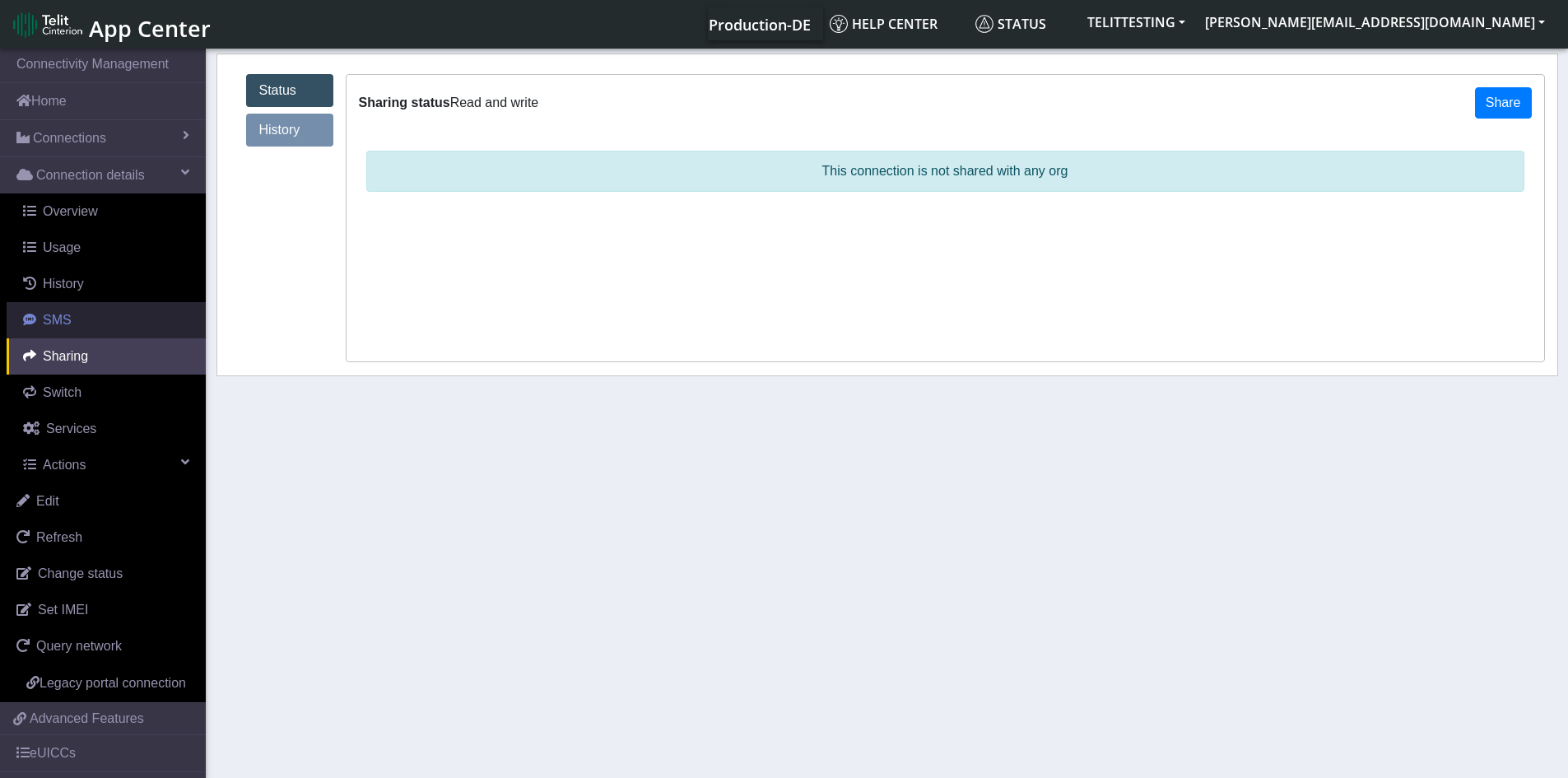
click at [49, 325] on span "SMS" at bounding box center [57, 320] width 28 height 14
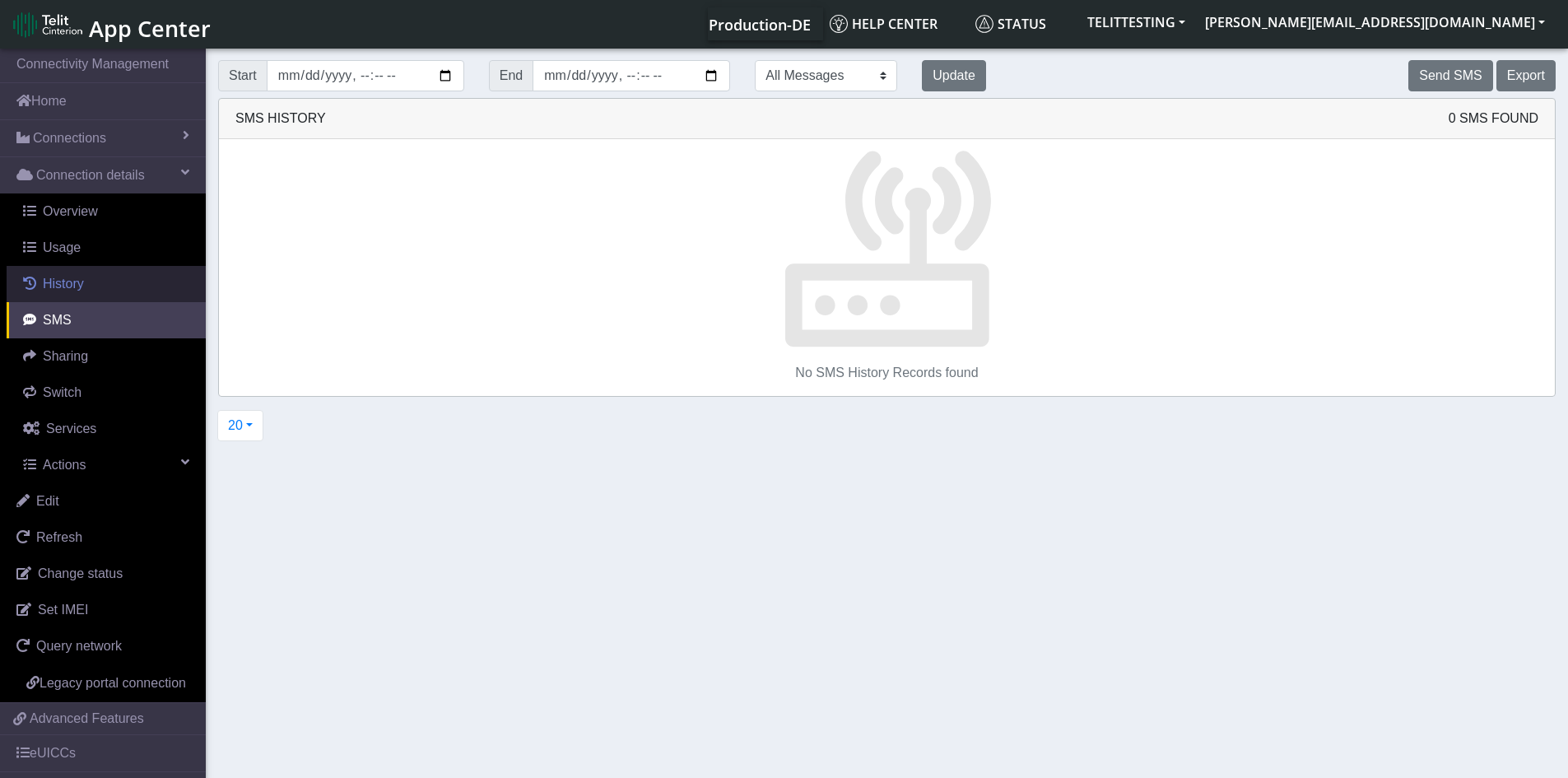
click at [61, 285] on span "History" at bounding box center [63, 284] width 41 height 14
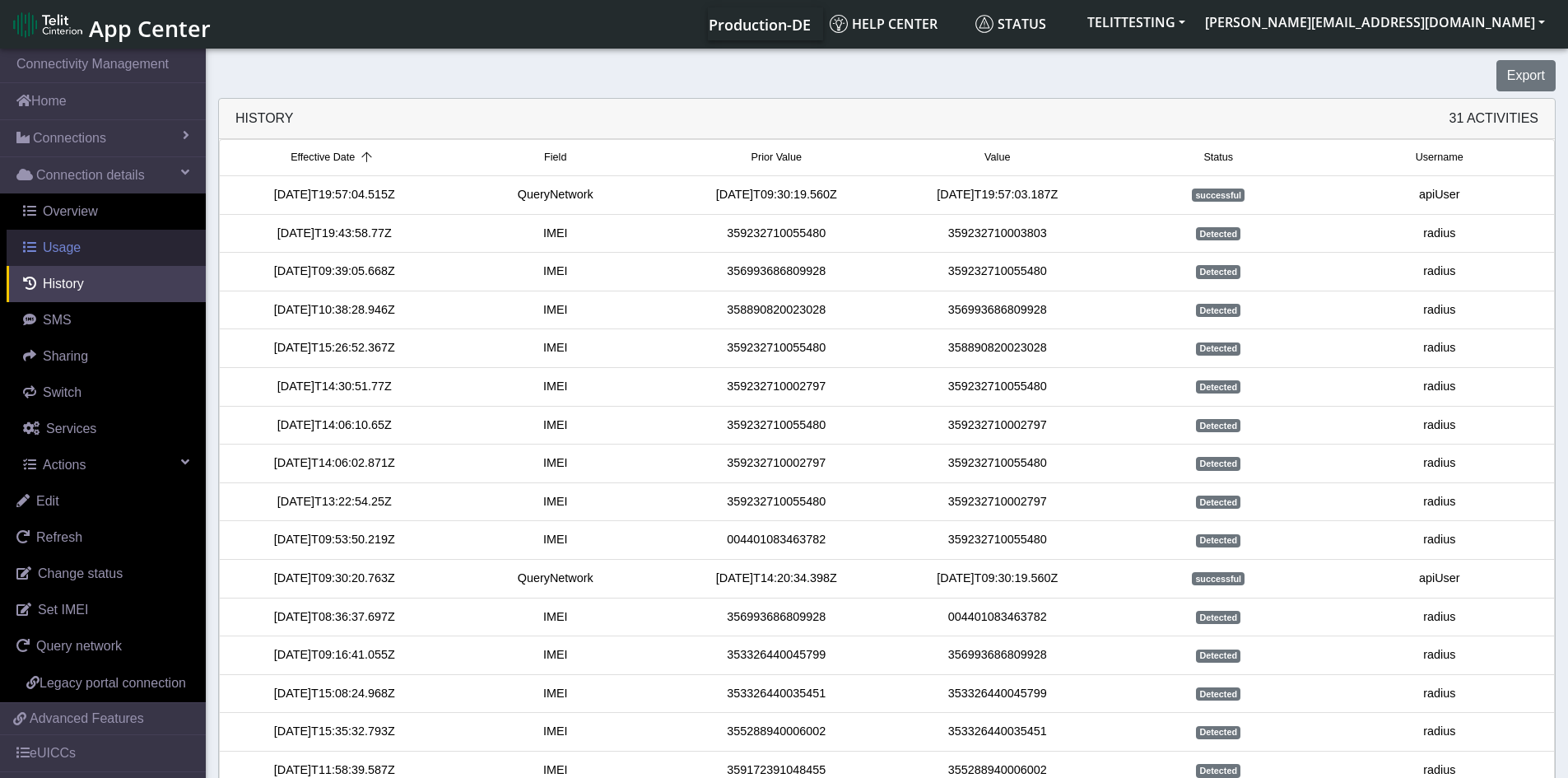
click at [36, 251] on span at bounding box center [29, 247] width 13 height 13
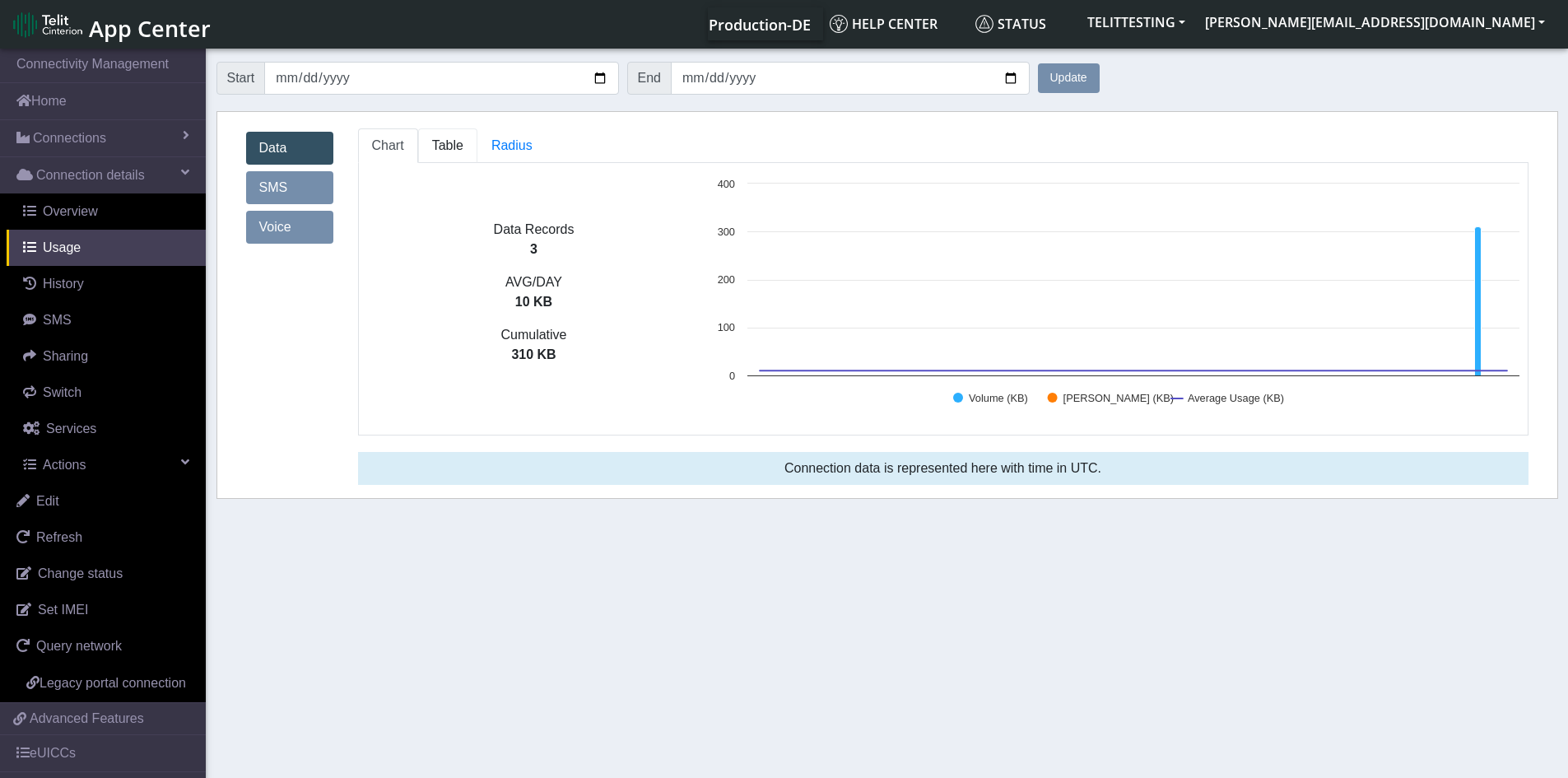
click at [440, 150] on span "Table" at bounding box center [447, 145] width 31 height 14
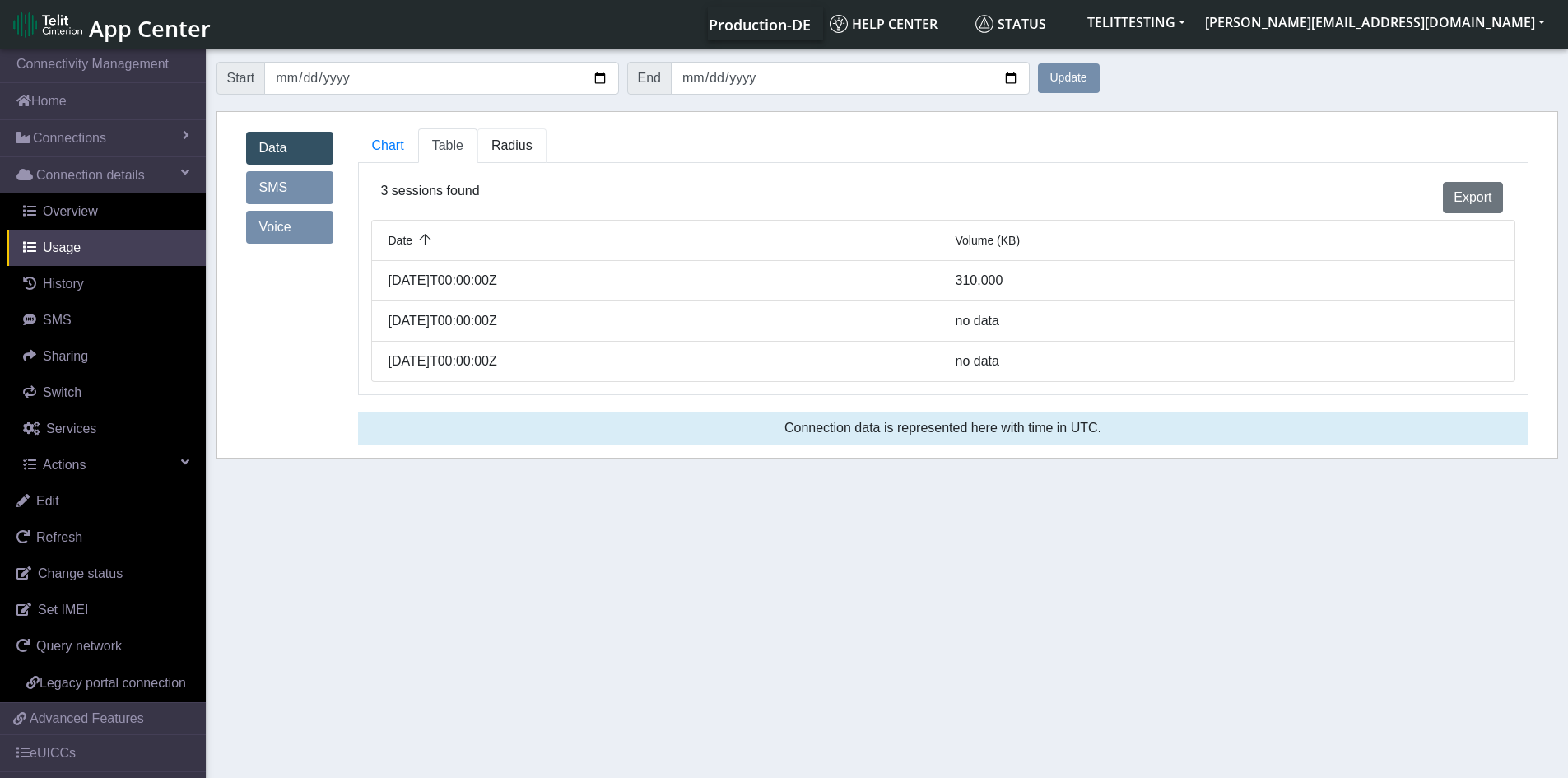
click at [507, 150] on span "Radius" at bounding box center [512, 145] width 41 height 14
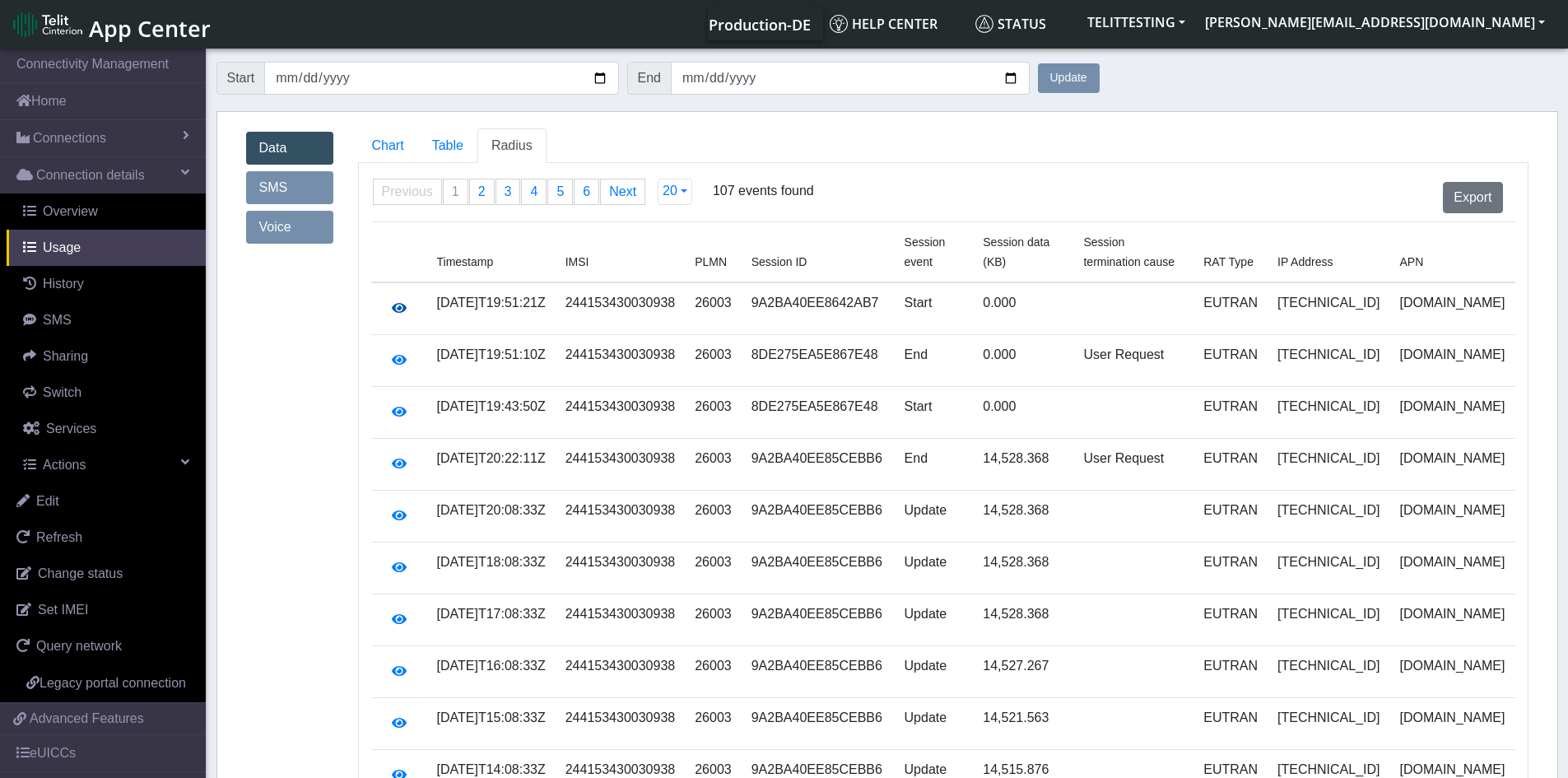
click at [396, 301] on icon "button" at bounding box center [399, 307] width 15 height 13
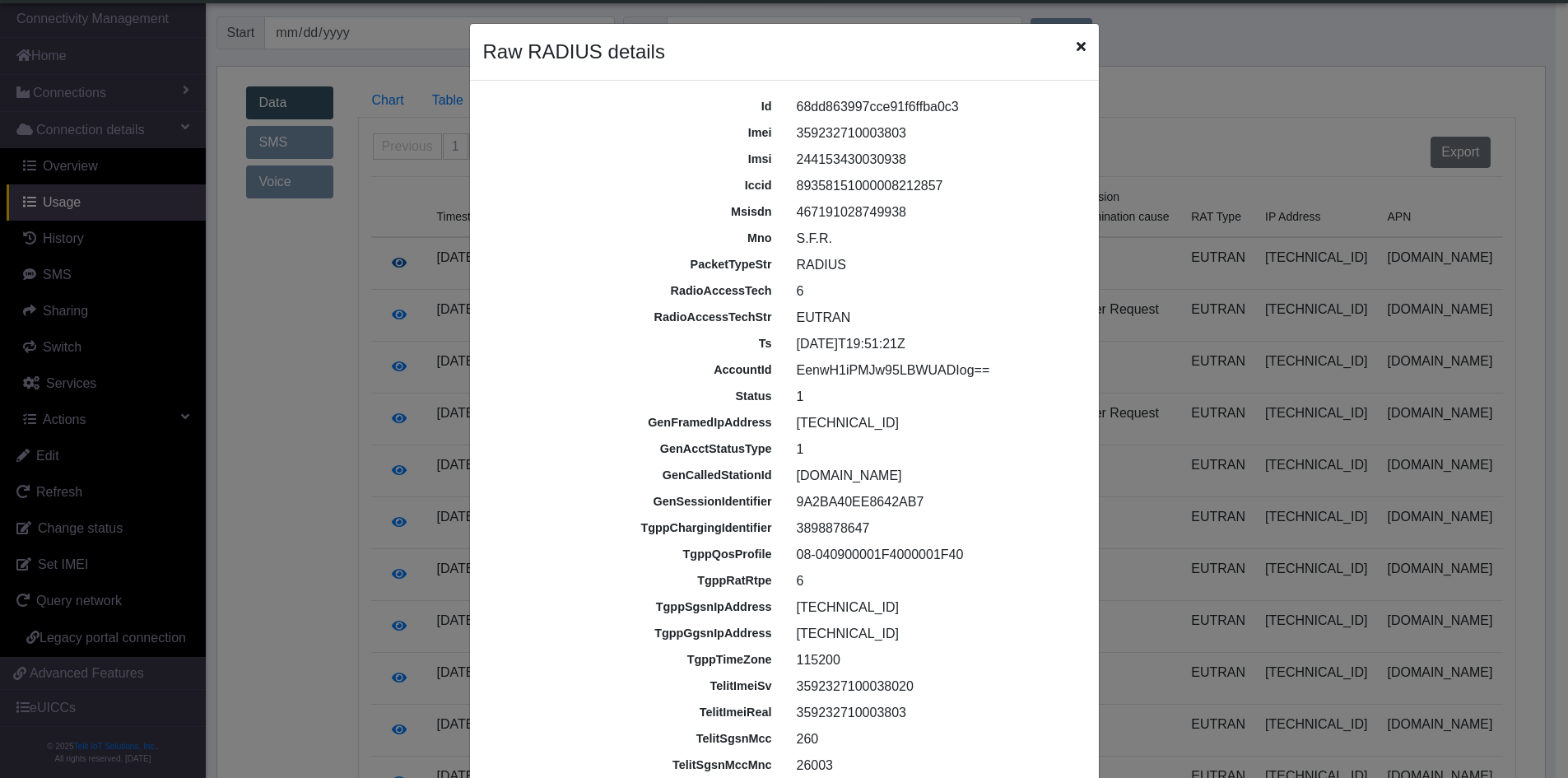
scroll to position [5, 0]
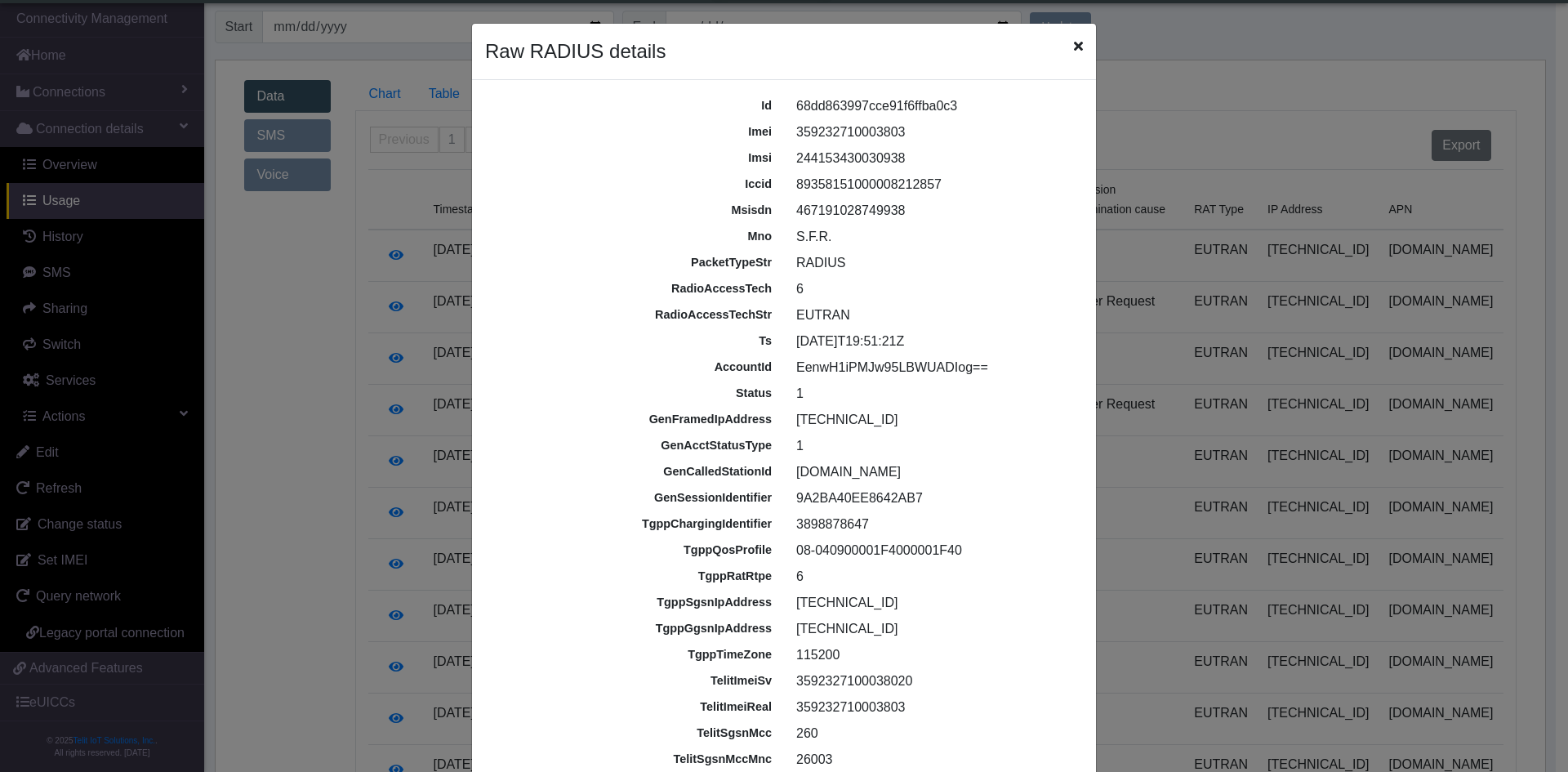
click at [1074, 46] on icon "Close" at bounding box center [1079, 45] width 9 height 13
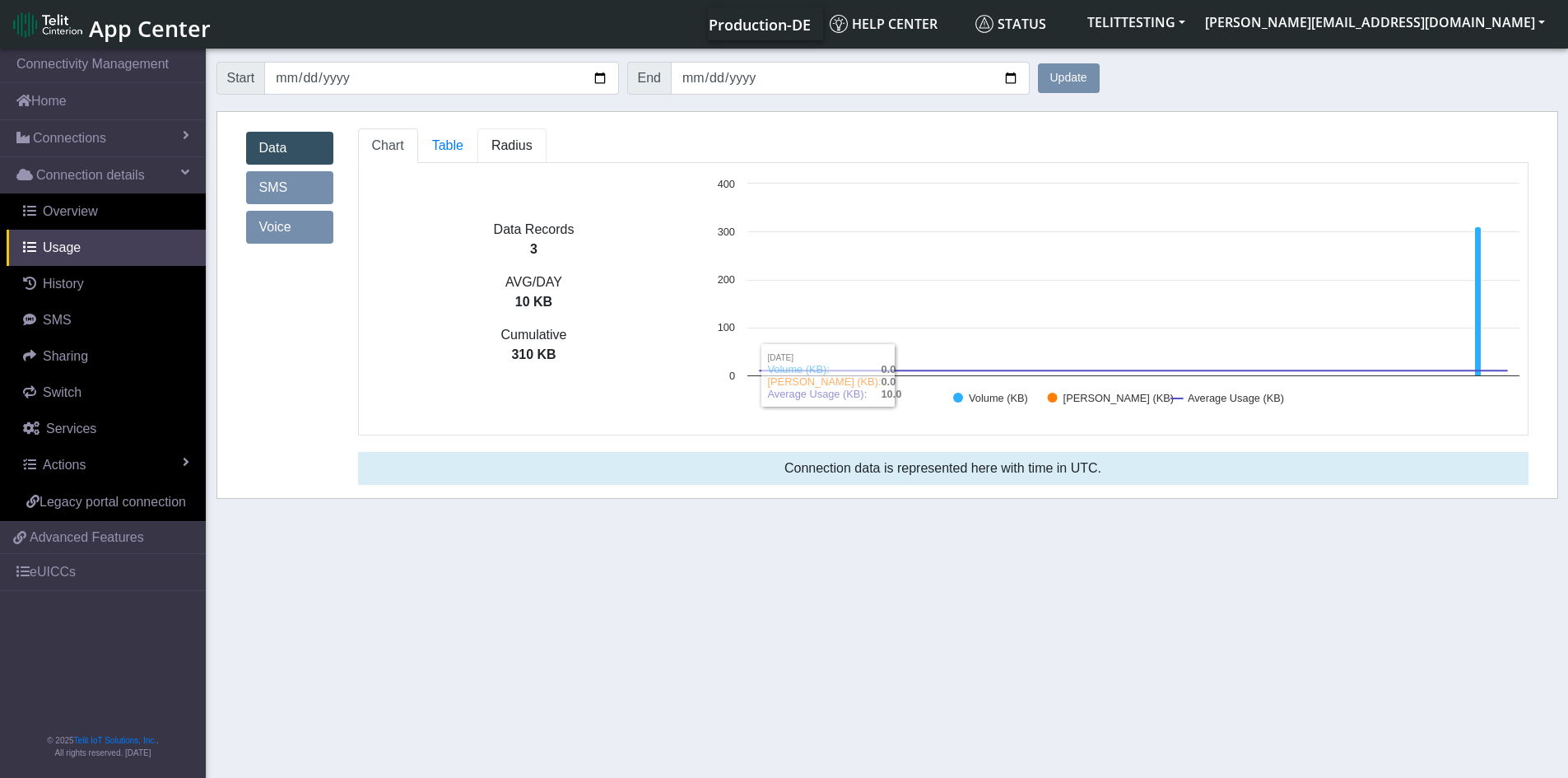
click at [510, 148] on span "Radius" at bounding box center [512, 145] width 41 height 14
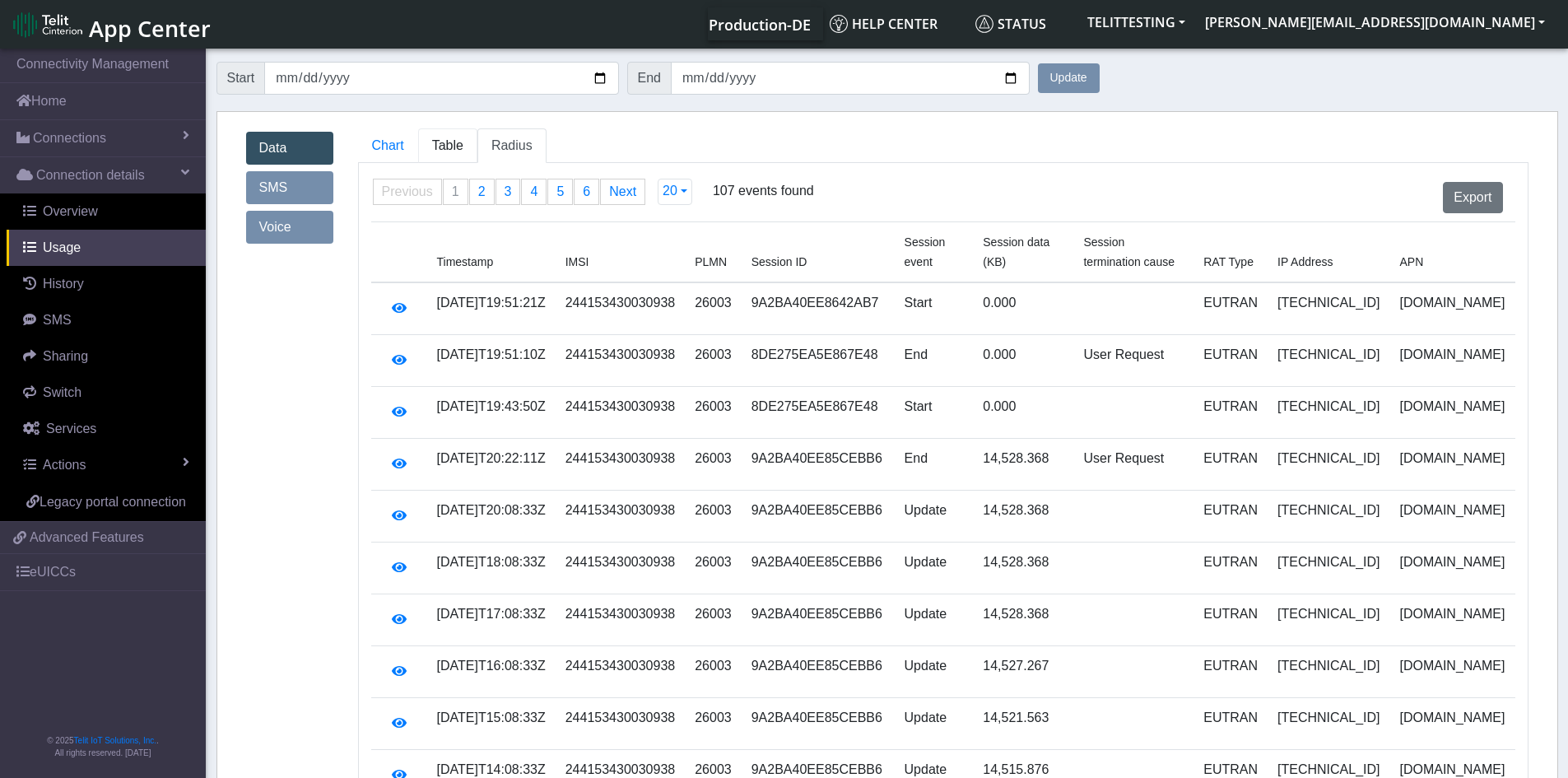
click at [456, 148] on span "Table" at bounding box center [447, 145] width 31 height 14
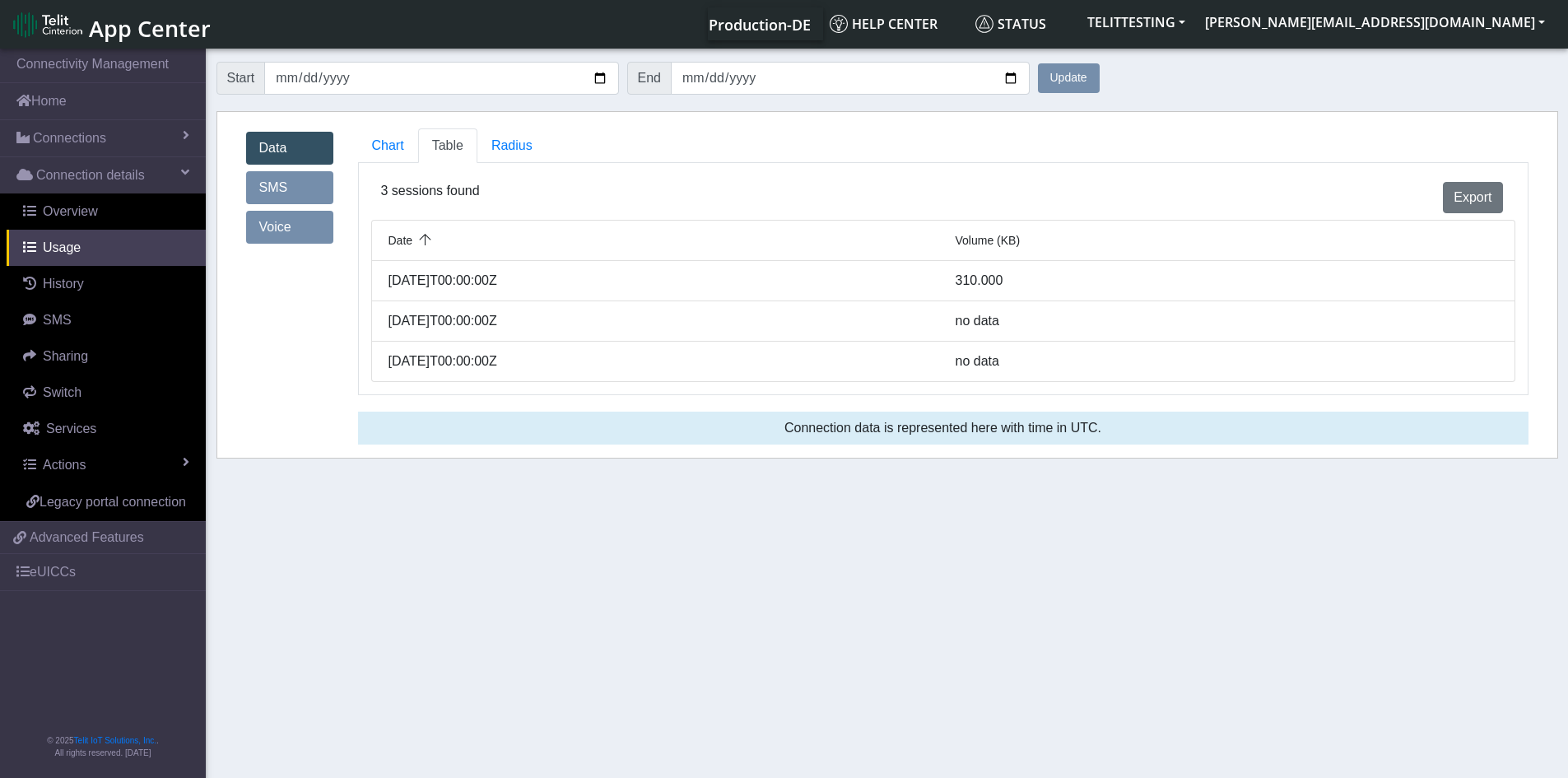
click at [456, 148] on span "Table" at bounding box center [447, 145] width 31 height 14
click at [380, 147] on span "Chart" at bounding box center [388, 145] width 32 height 14
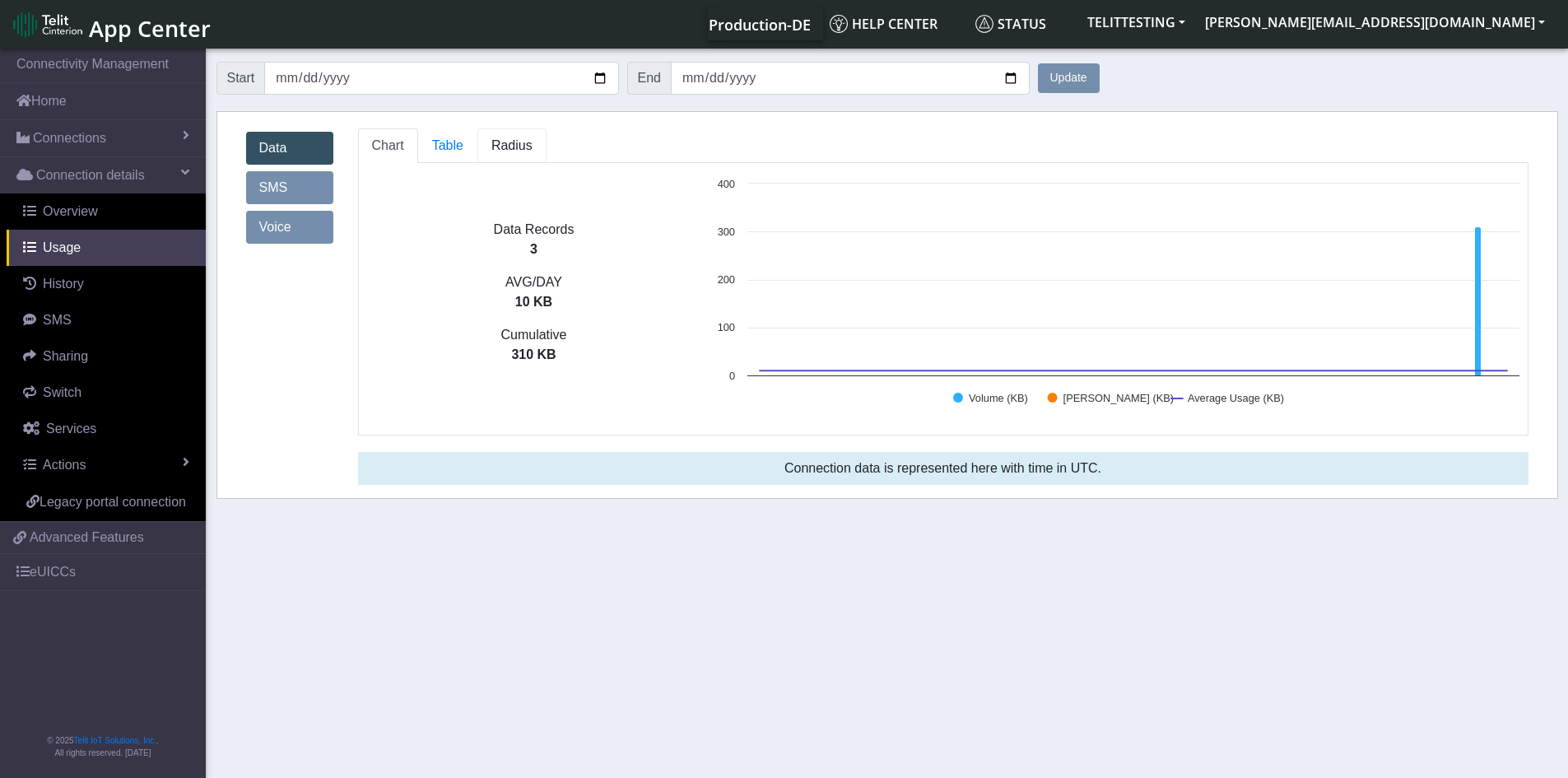
click at [506, 143] on span "Radius" at bounding box center [512, 145] width 41 height 14
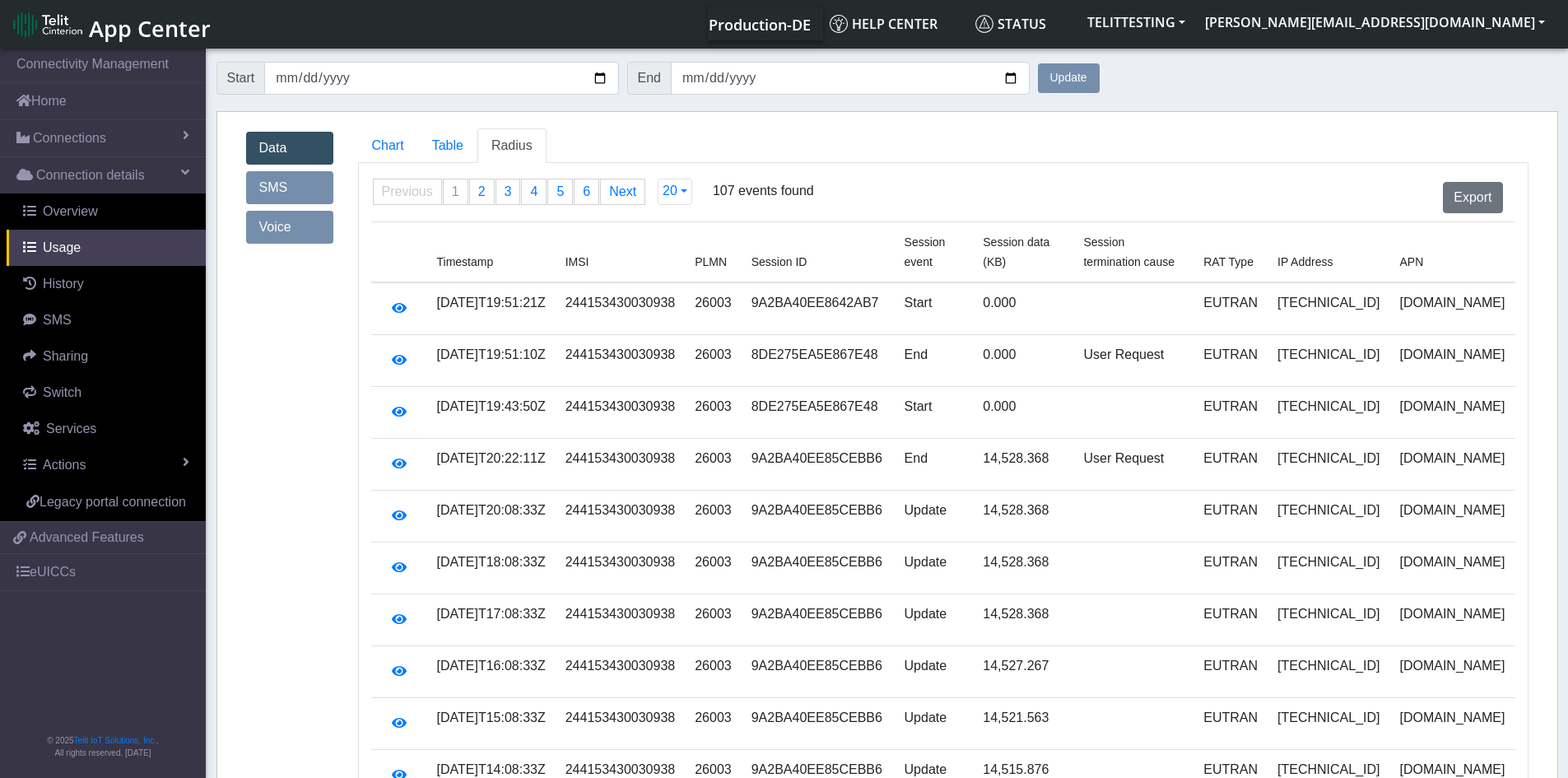
click at [556, 282] on td "[DATE]T19:51:21Z" at bounding box center [492, 308] width 128 height 53
click at [1446, 245] on th "APN" at bounding box center [1451, 253] width 126 height 61
click at [69, 293] on link "History" at bounding box center [106, 284] width 199 height 36
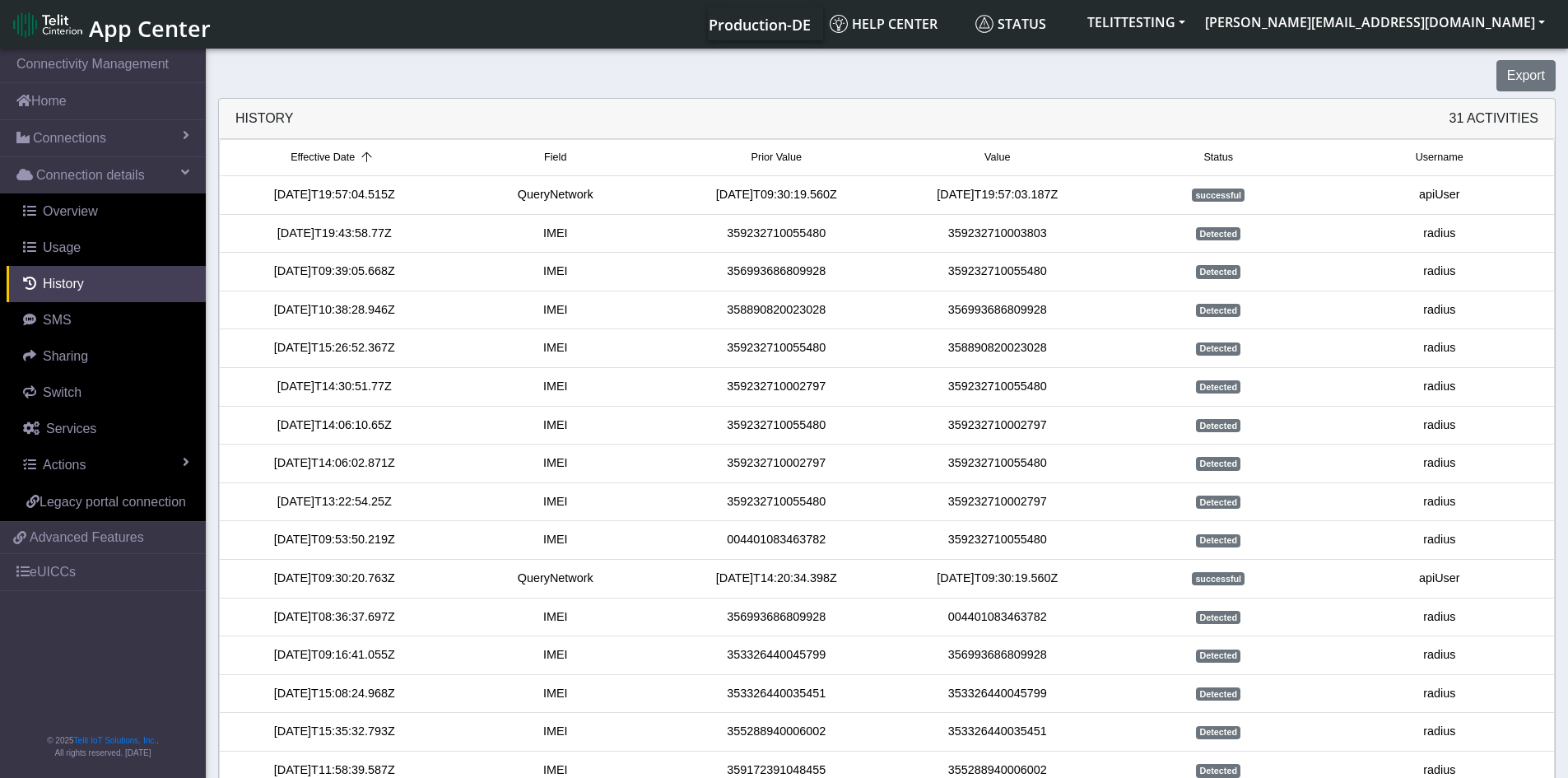
click at [868, 230] on div "359232710055480" at bounding box center [776, 233] width 222 height 18
click at [989, 237] on div "359232710003803" at bounding box center [997, 233] width 222 height 18
click at [1034, 238] on div "359232710003803" at bounding box center [997, 233] width 222 height 18
click at [390, 195] on div "[DATE]T19:57:04.515Z" at bounding box center [334, 195] width 222 height 18
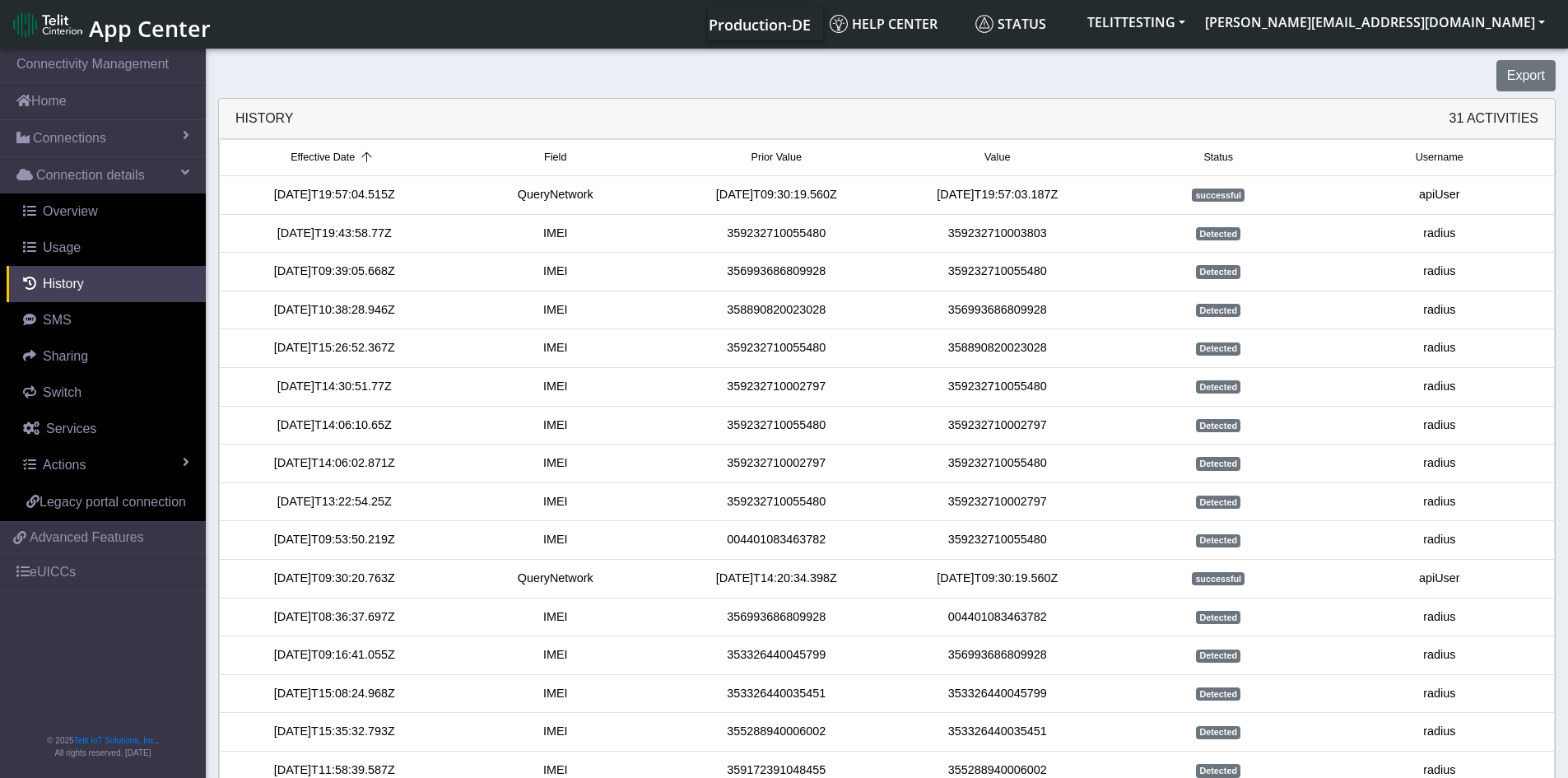
click at [1208, 197] on span "successful" at bounding box center [1217, 195] width 53 height 13
click at [1213, 234] on span "Detected" at bounding box center [1218, 233] width 45 height 13
drag, startPoint x: 946, startPoint y: 233, endPoint x: 955, endPoint y: 232, distance: 9.1
click at [955, 232] on div "359232710003803" at bounding box center [997, 233] width 222 height 18
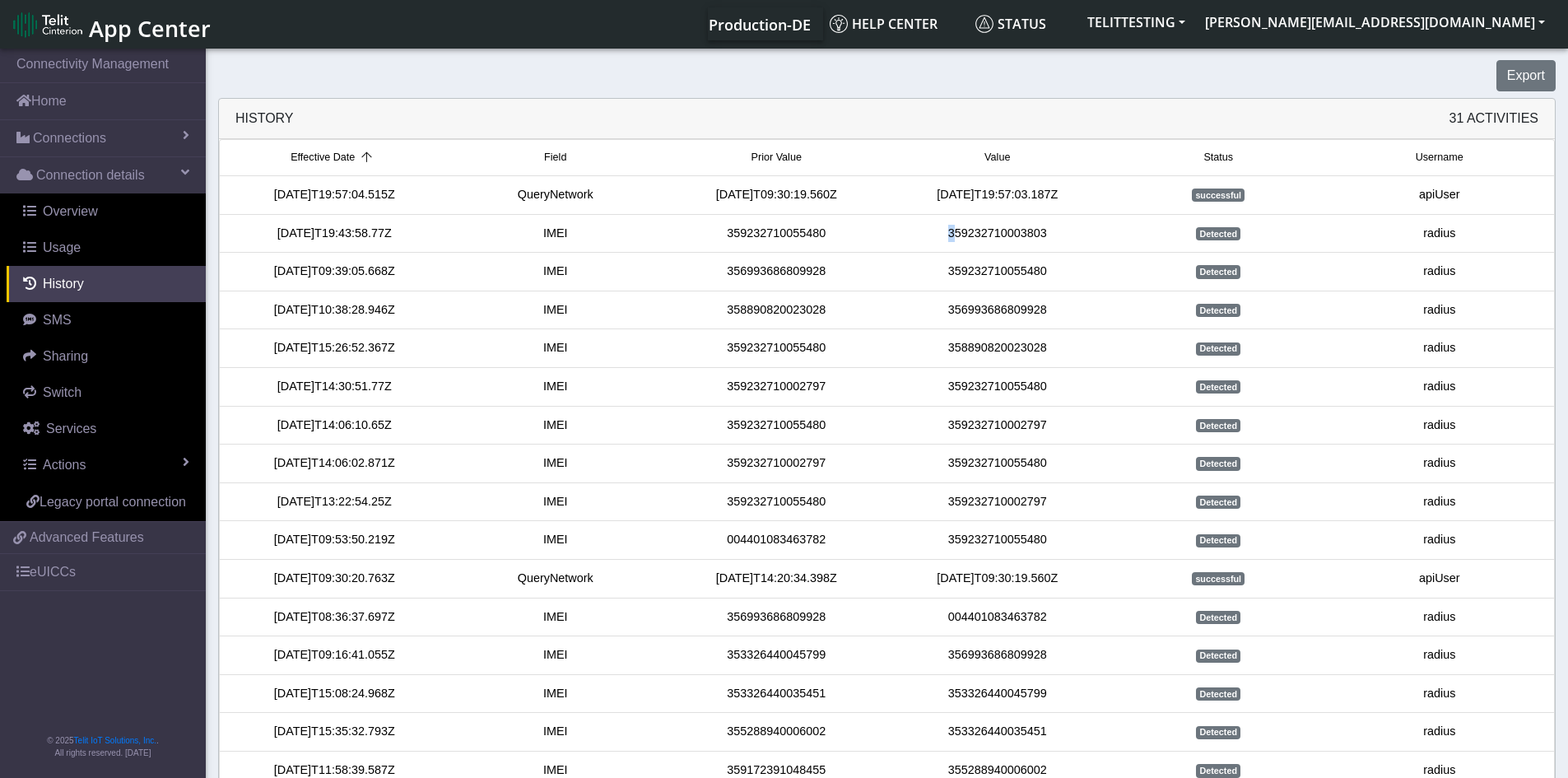
click at [955, 232] on div "359232710003803" at bounding box center [997, 233] width 222 height 18
click at [985, 273] on div "359232710055480" at bounding box center [997, 271] width 222 height 18
